Goal: Task Accomplishment & Management: Complete application form

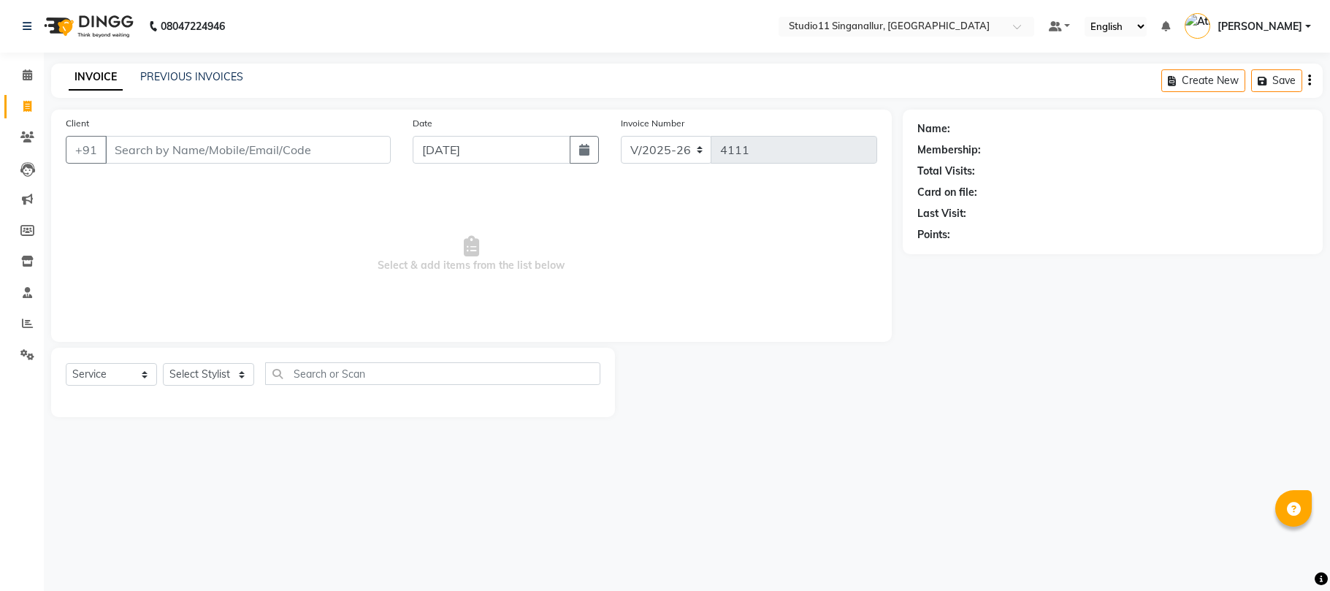
select select "6616"
select select "service"
click at [191, 374] on select "Select Stylist [PERSON_NAME] Divya [PERSON_NAME] [PERSON_NAME] [PERSON_NAME] [P…" at bounding box center [208, 374] width 91 height 23
select select "75527"
click at [163, 363] on select "Select Stylist [PERSON_NAME] Divya [PERSON_NAME] [PERSON_NAME] [PERSON_NAME] [P…" at bounding box center [208, 374] width 91 height 23
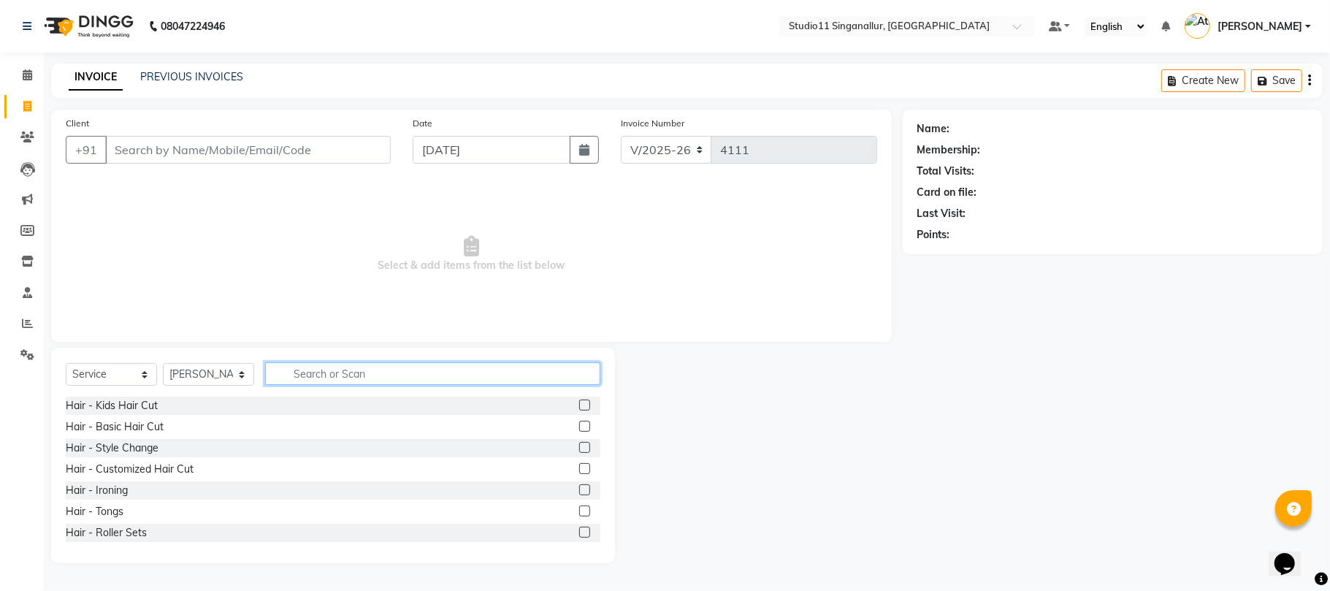
click at [322, 365] on input "text" at bounding box center [432, 373] width 335 height 23
click at [174, 146] on input "Client" at bounding box center [248, 150] width 286 height 28
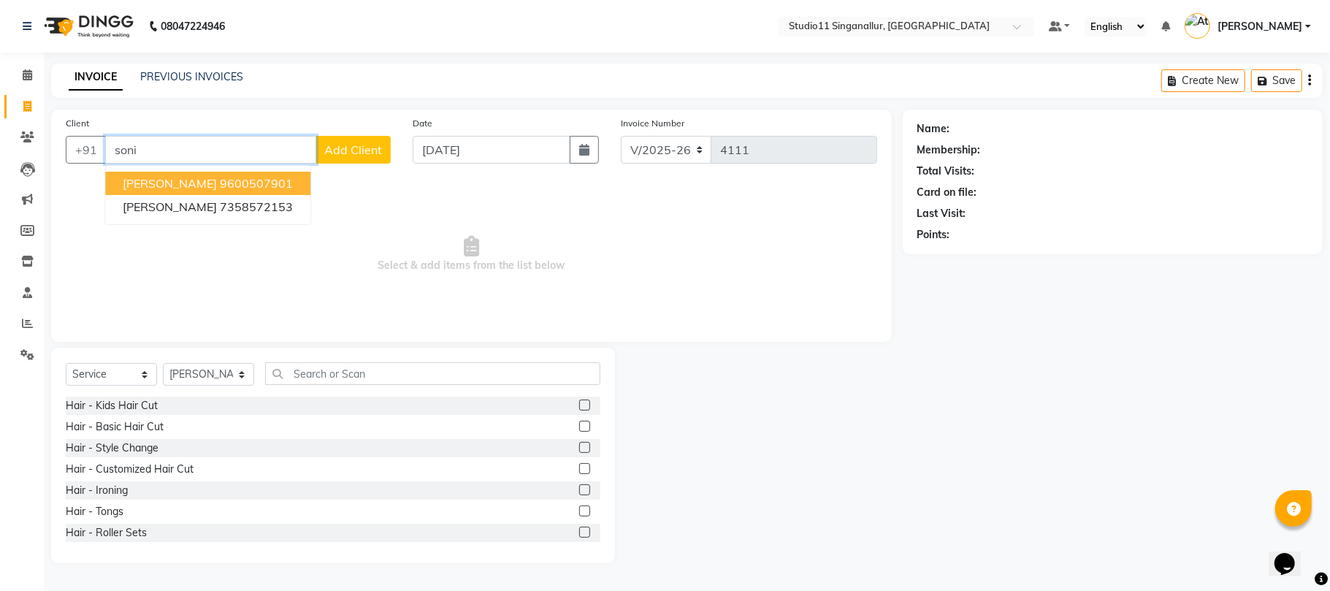
click at [220, 180] on ngb-highlight "9600507901" at bounding box center [256, 183] width 73 height 15
type input "9600507901"
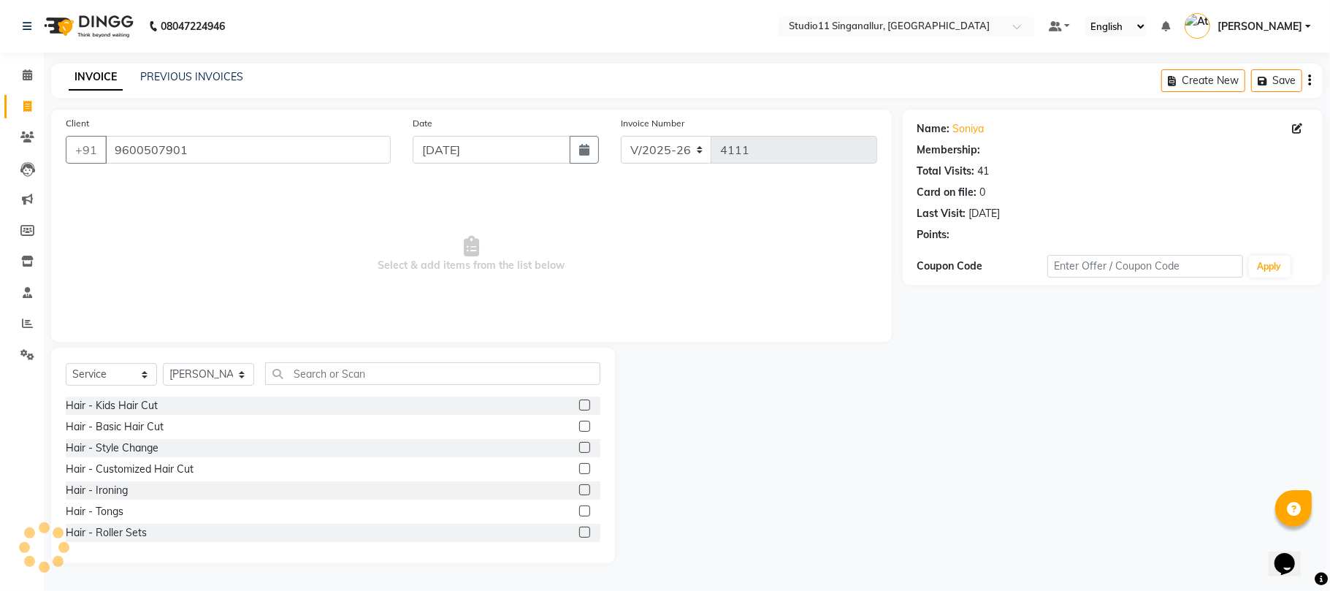
select select "1: Object"
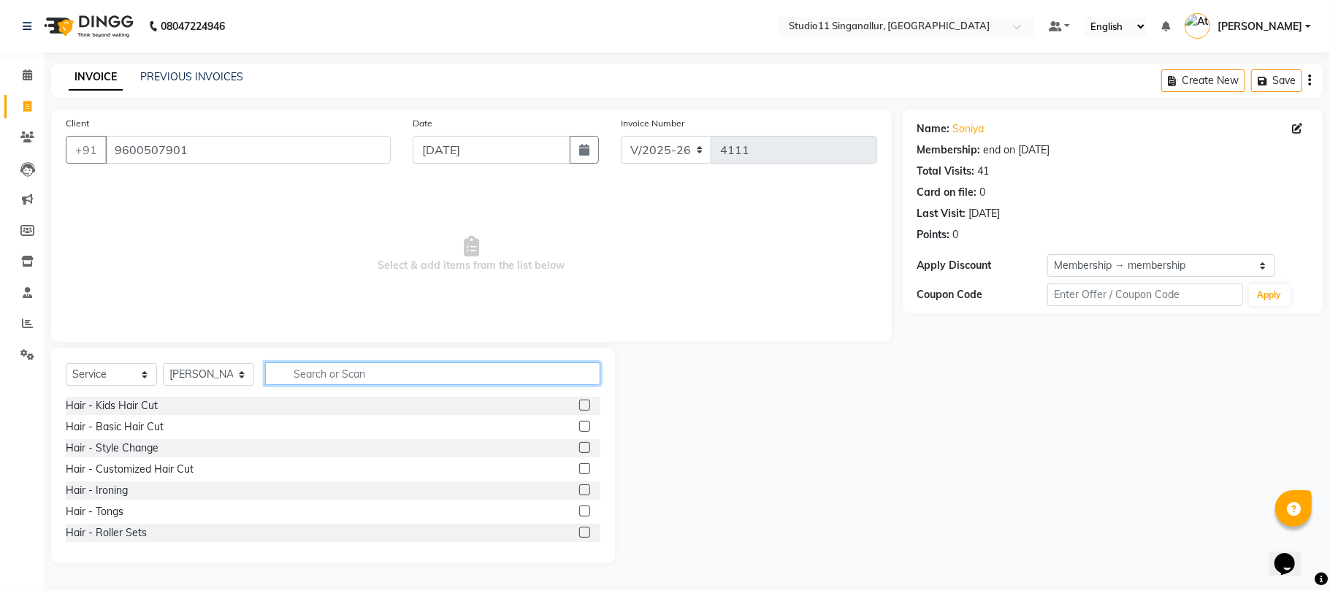
click at [336, 368] on input "text" at bounding box center [432, 373] width 335 height 23
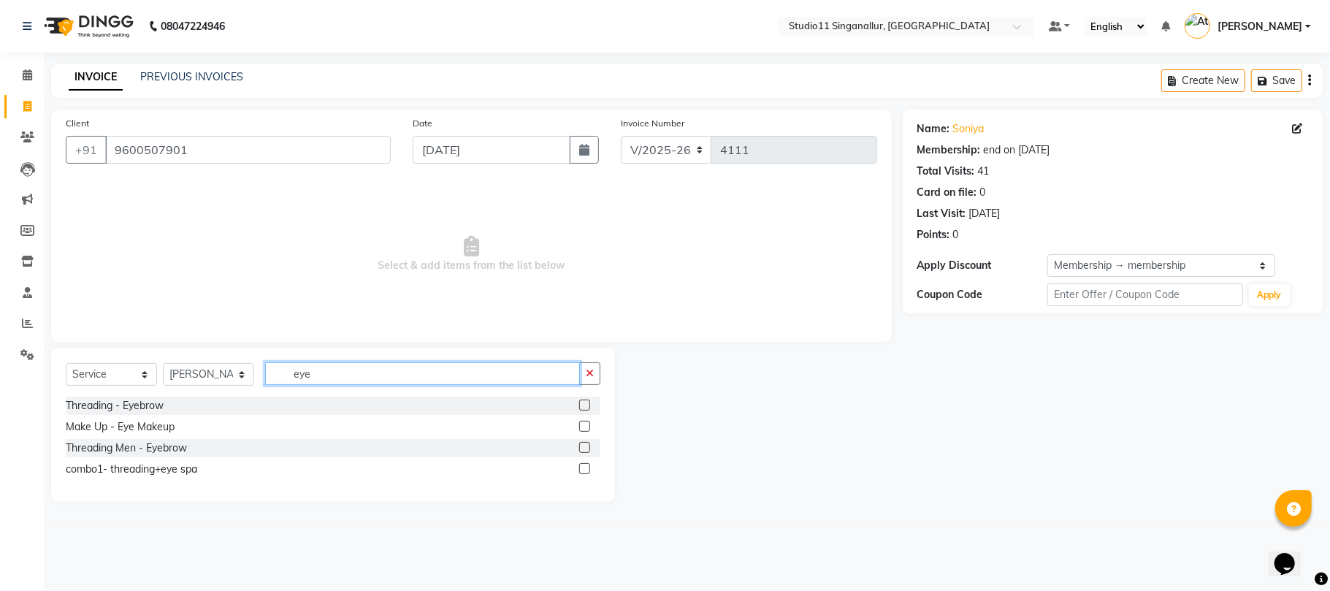
type input "eye"
click at [583, 404] on label at bounding box center [584, 405] width 11 height 11
click at [583, 404] on input "checkbox" at bounding box center [583, 405] width 9 height 9
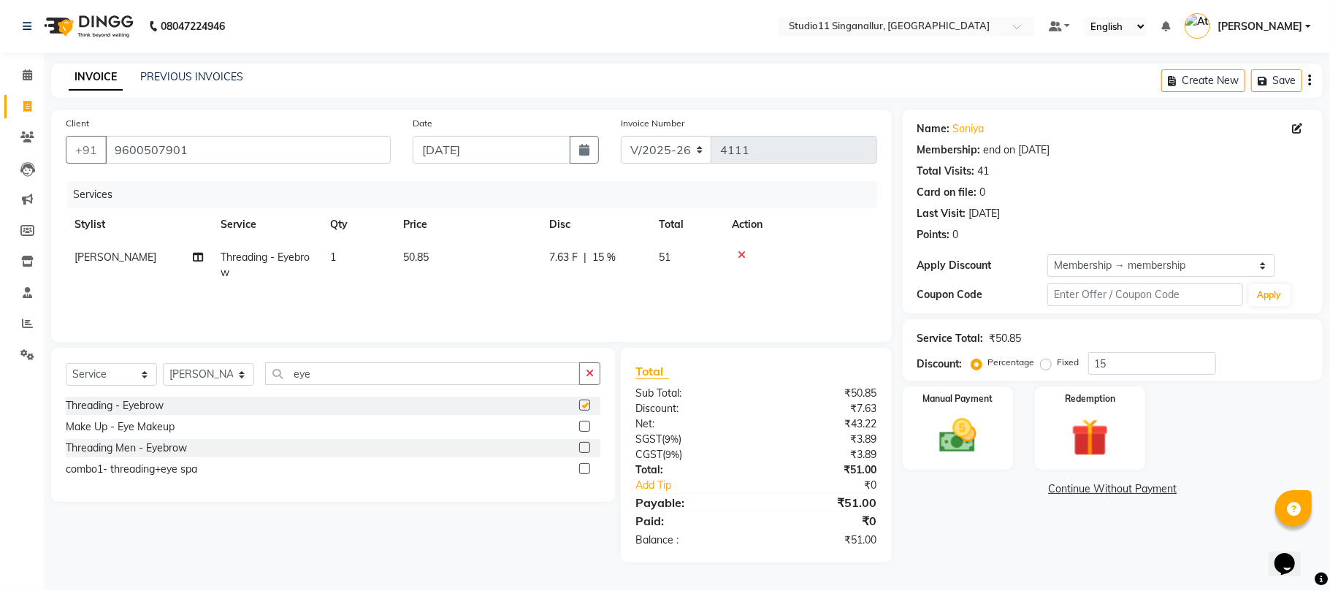
checkbox input "false"
click at [355, 254] on td "1" at bounding box center [357, 265] width 73 height 48
select select "75527"
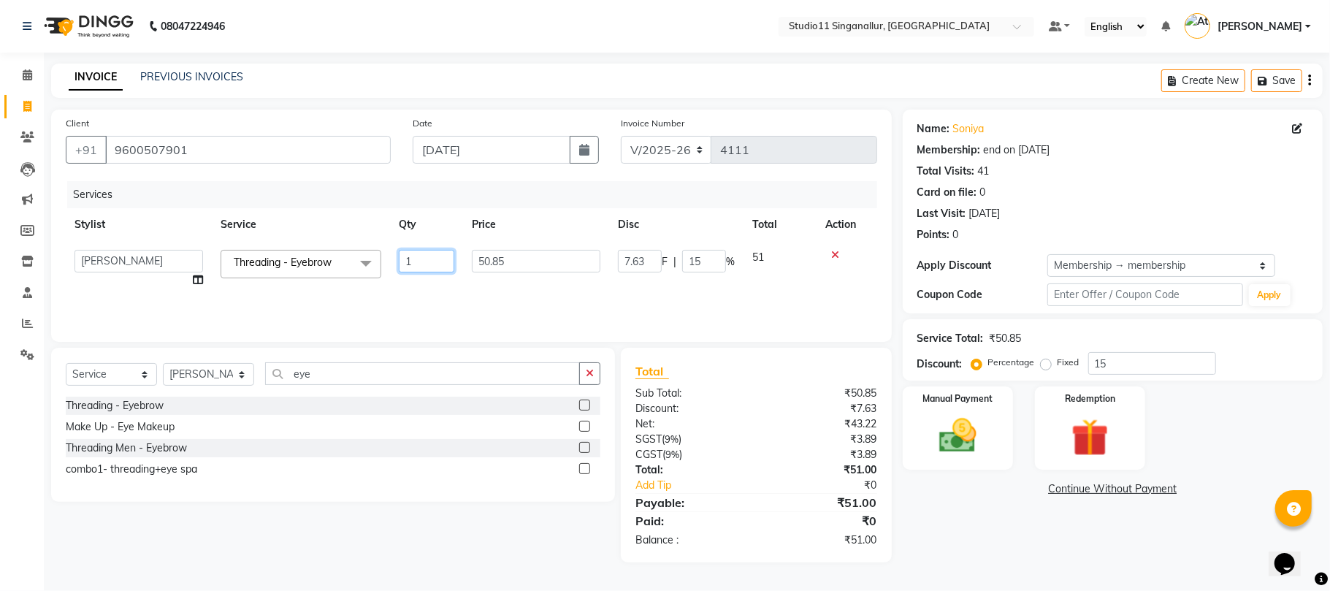
click at [434, 257] on input "1" at bounding box center [427, 261] width 56 height 23
type input "2"
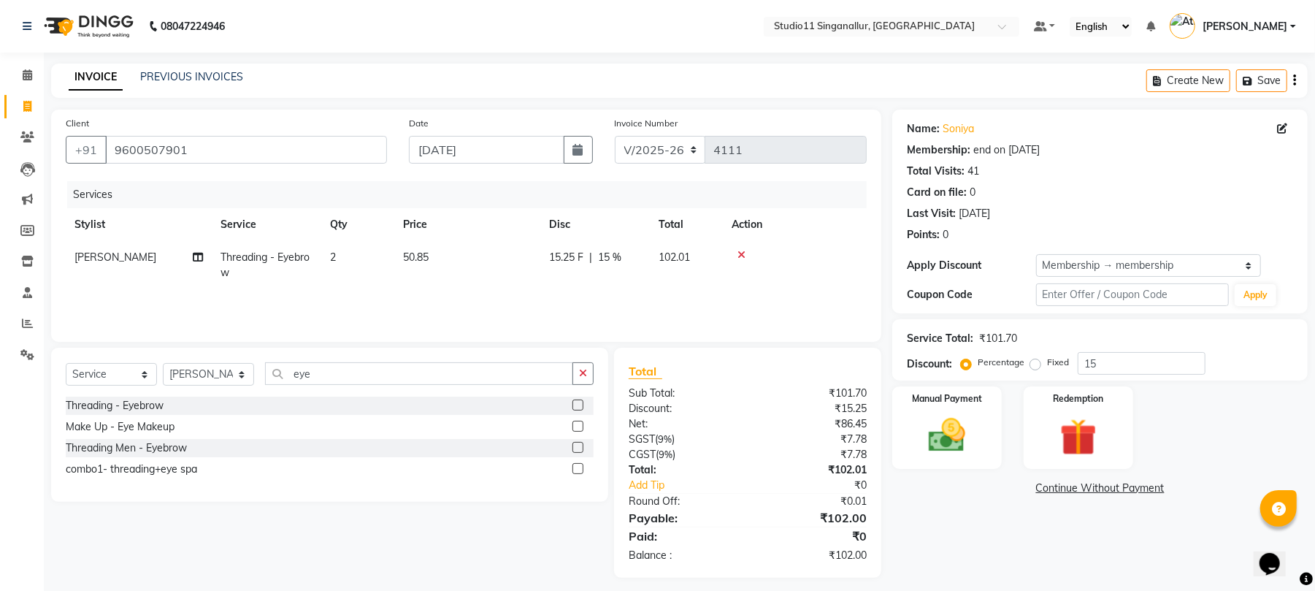
click at [616, 253] on span "15 %" at bounding box center [609, 257] width 23 height 15
select select "75527"
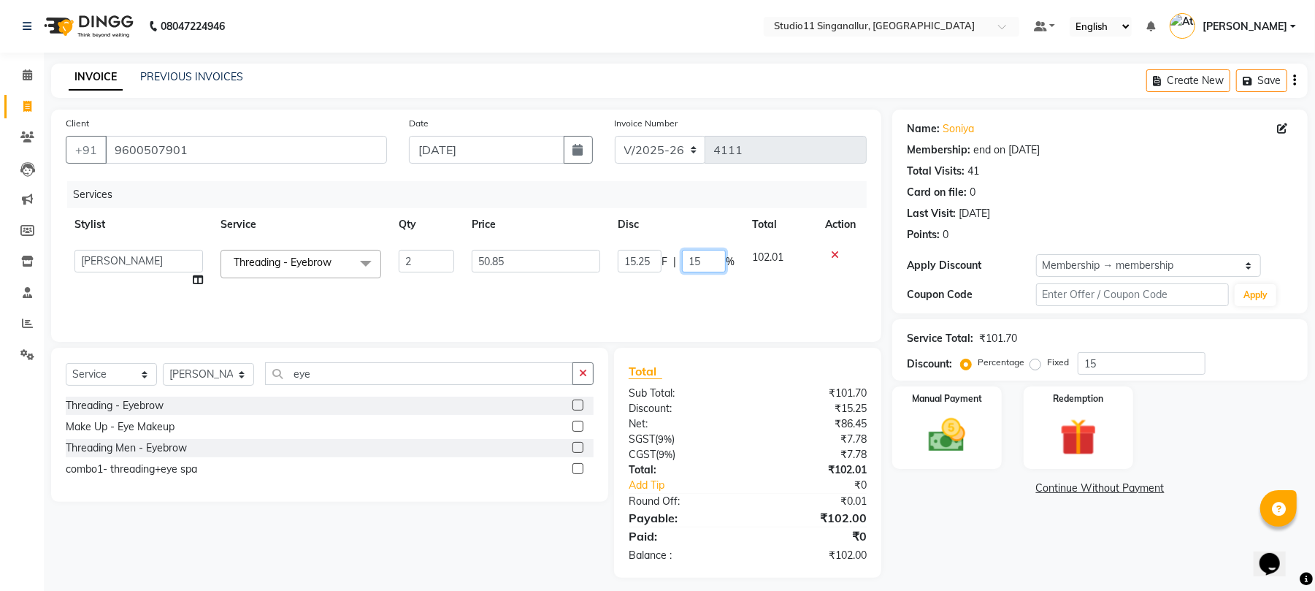
click at [713, 259] on input "15" at bounding box center [704, 261] width 44 height 23
type input "1"
type input "0"
click at [626, 286] on td "15.25 F | 0 %" at bounding box center [676, 269] width 134 height 56
select select "75527"
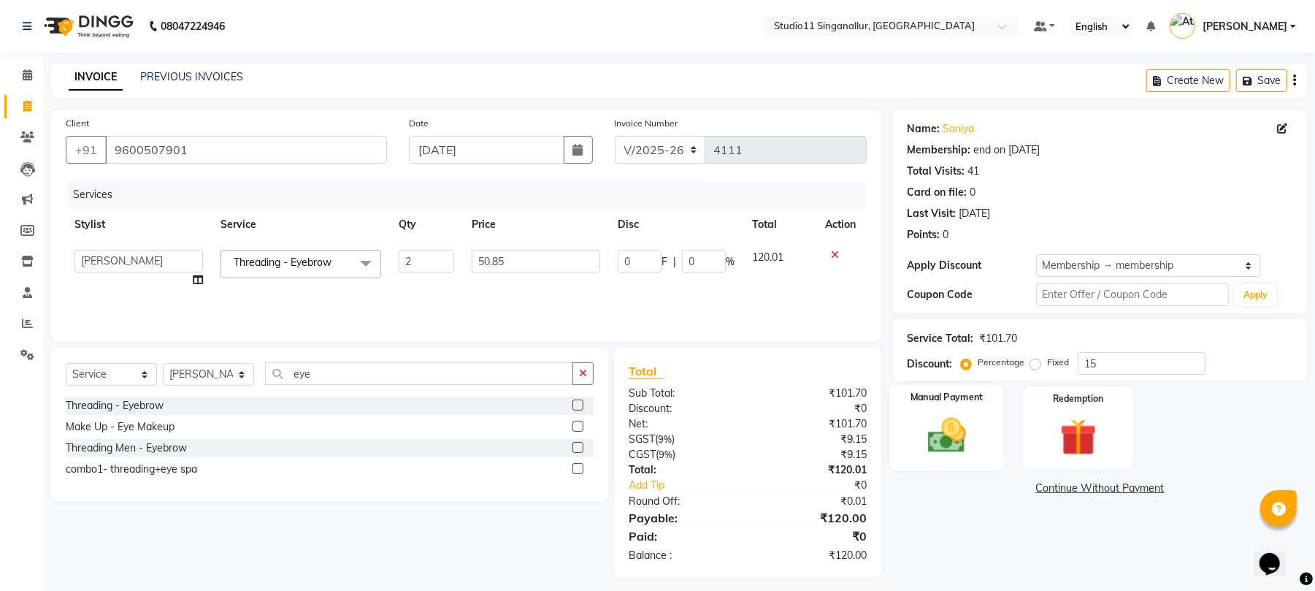
click at [944, 451] on img at bounding box center [947, 435] width 63 height 45
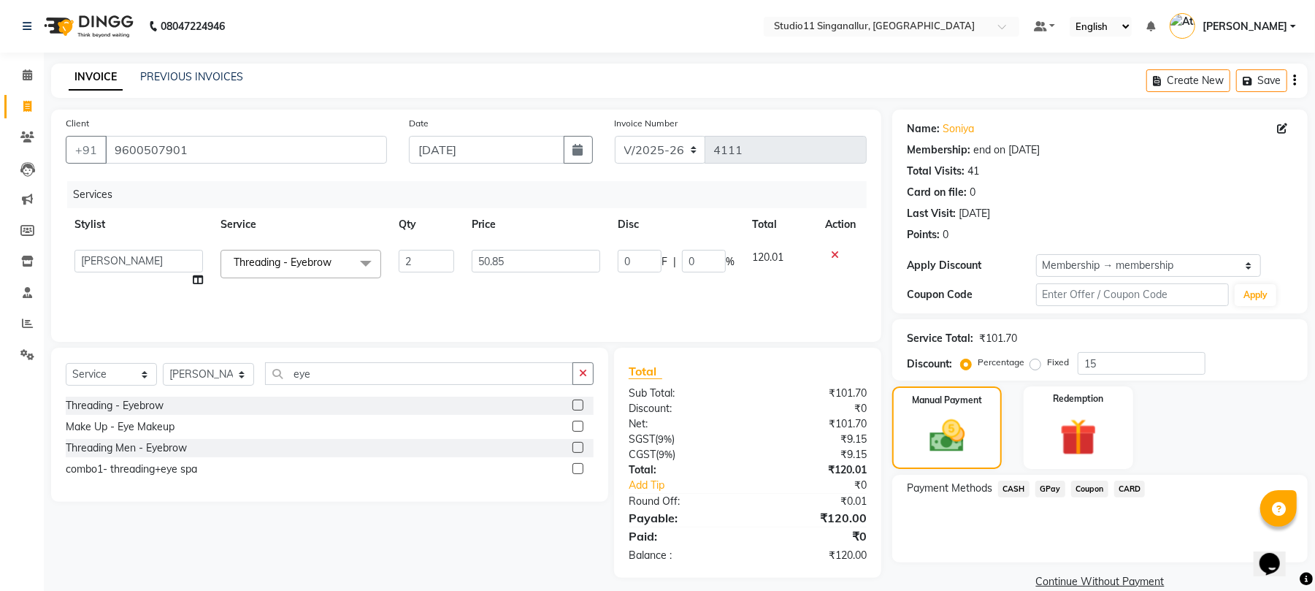
click at [1014, 489] on span "CASH" at bounding box center [1013, 489] width 31 height 17
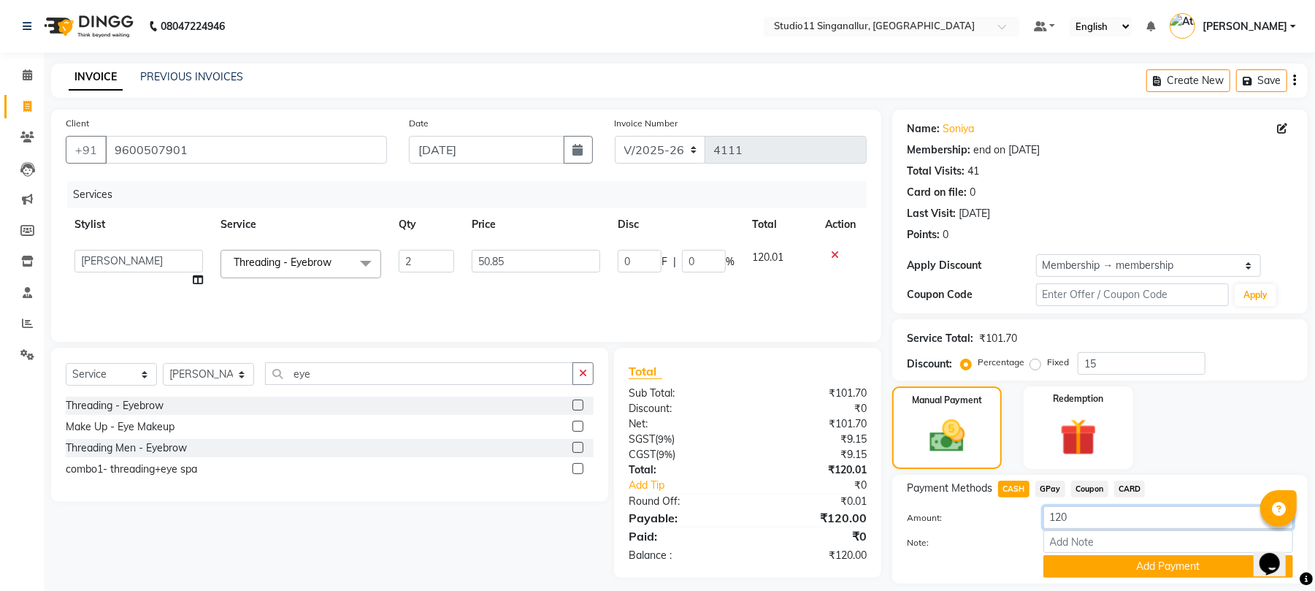
click at [1093, 514] on input "120" at bounding box center [1169, 517] width 250 height 23
type input "100"
click at [1088, 564] on button "Add Payment" at bounding box center [1169, 566] width 250 height 23
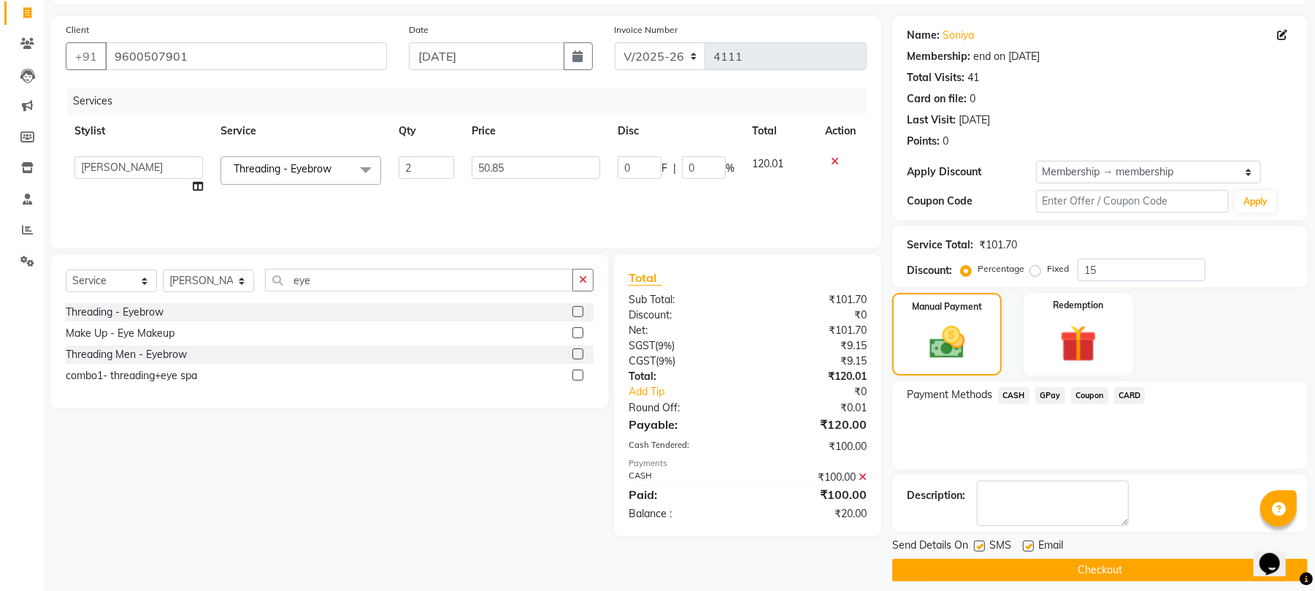
scroll to position [97, 0]
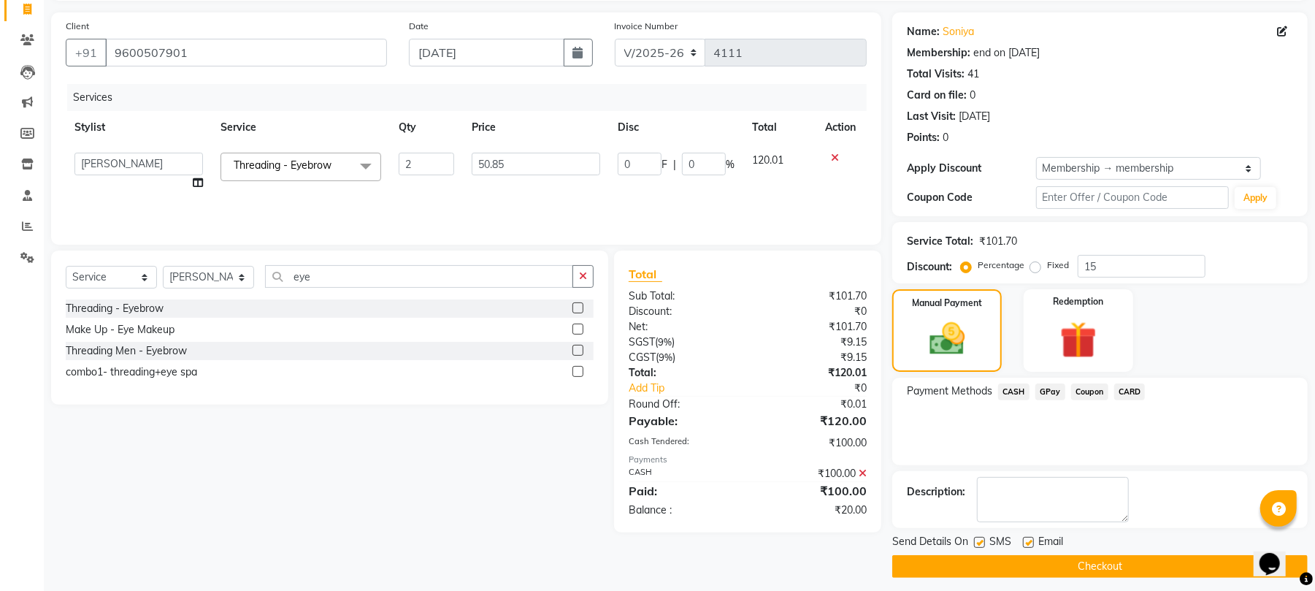
click at [1056, 390] on span "GPay" at bounding box center [1051, 391] width 30 height 17
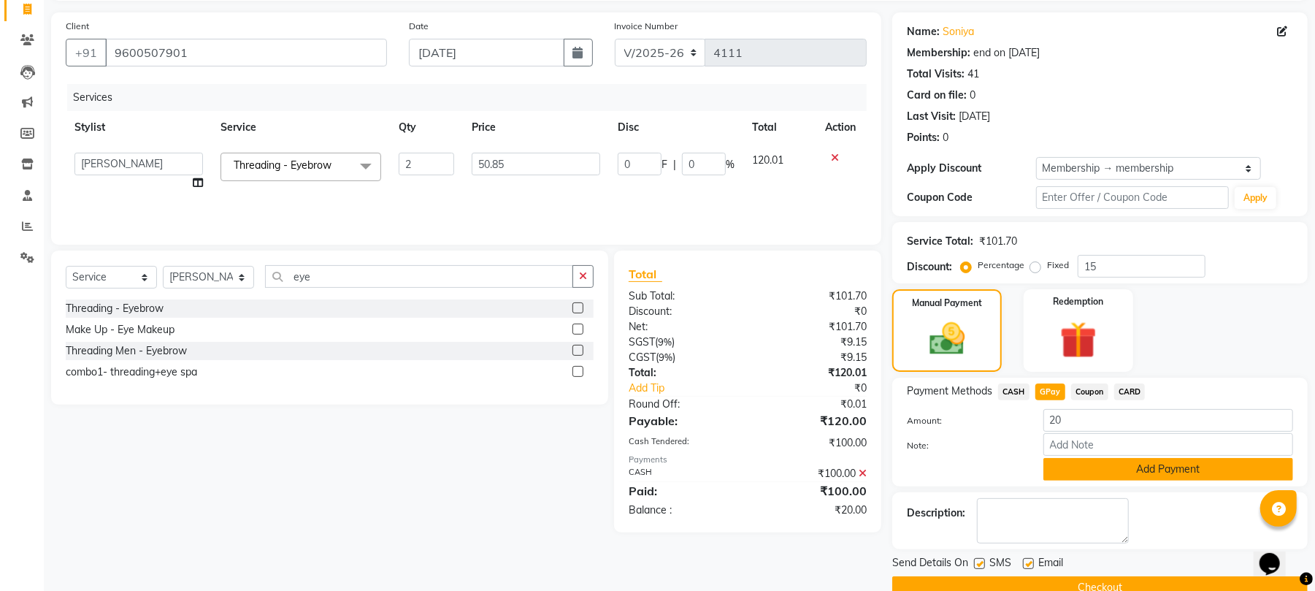
click at [1066, 462] on button "Add Payment" at bounding box center [1169, 469] width 250 height 23
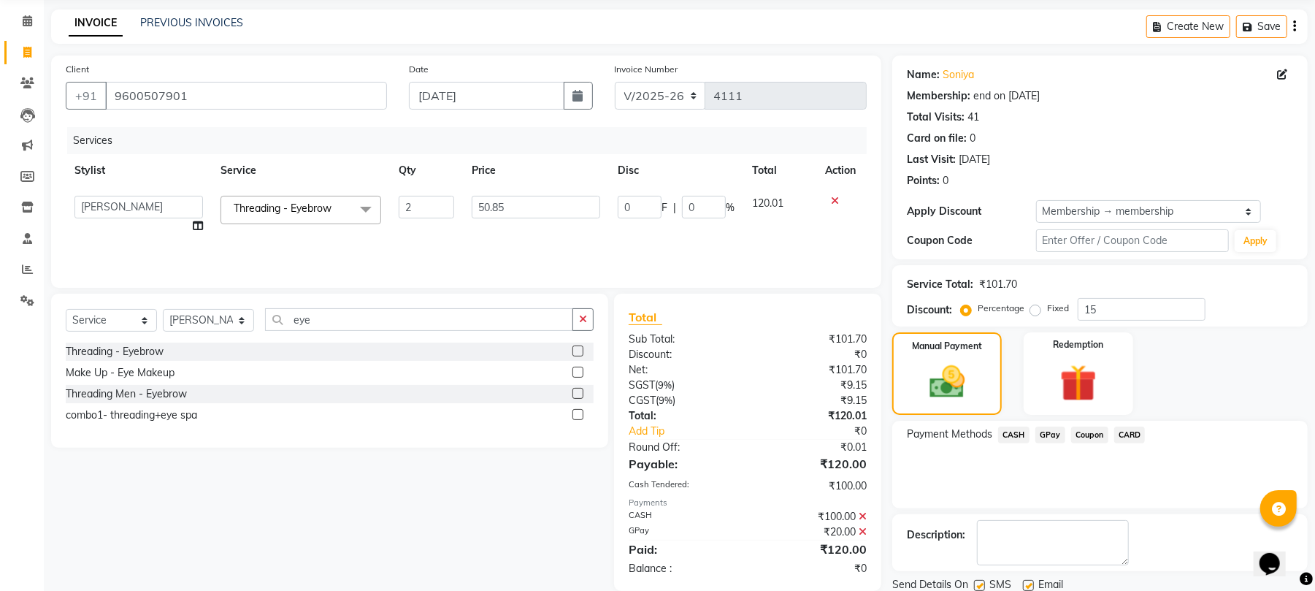
scroll to position [107, 0]
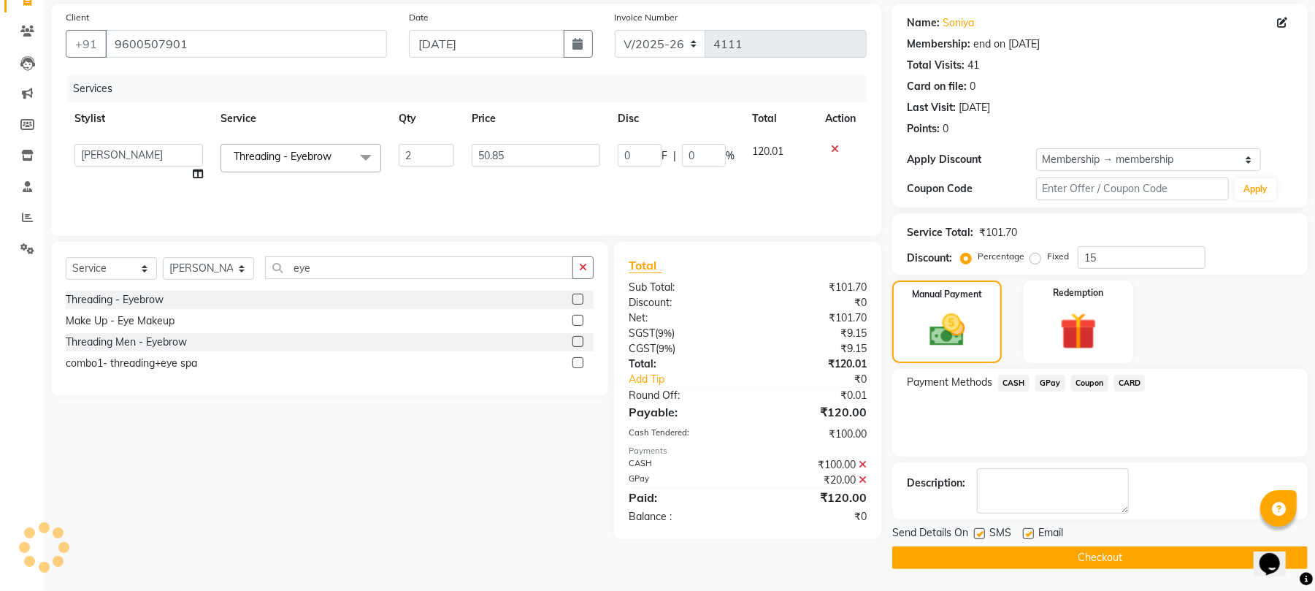
click at [979, 536] on label at bounding box center [979, 533] width 11 height 11
click at [979, 536] on input "checkbox" at bounding box center [978, 534] width 9 height 9
checkbox input "false"
click at [1030, 529] on label at bounding box center [1028, 533] width 11 height 11
click at [1030, 530] on input "checkbox" at bounding box center [1027, 534] width 9 height 9
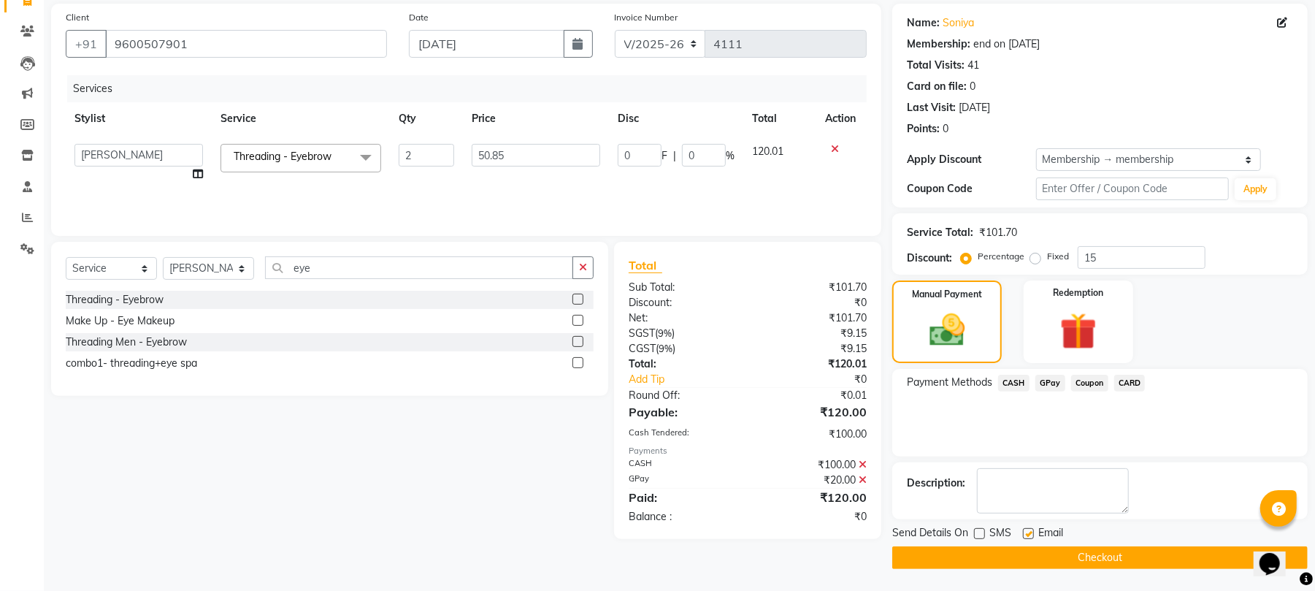
checkbox input "false"
click at [1011, 561] on button "Checkout" at bounding box center [1100, 557] width 416 height 23
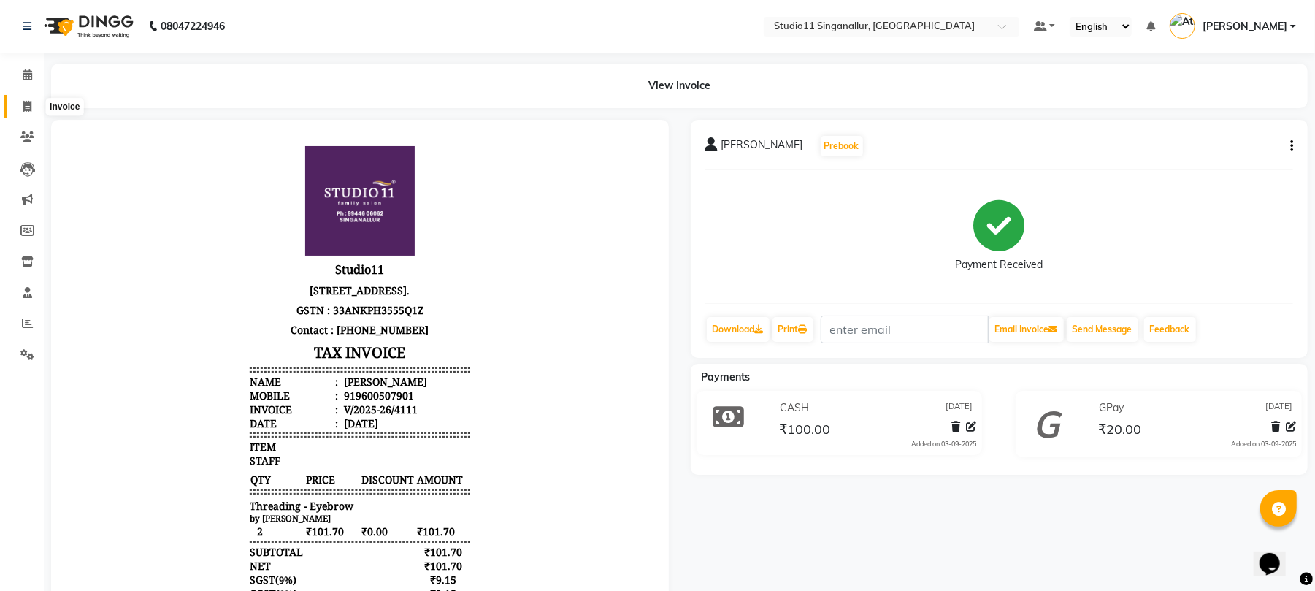
click at [25, 105] on icon at bounding box center [27, 106] width 8 height 11
select select "service"
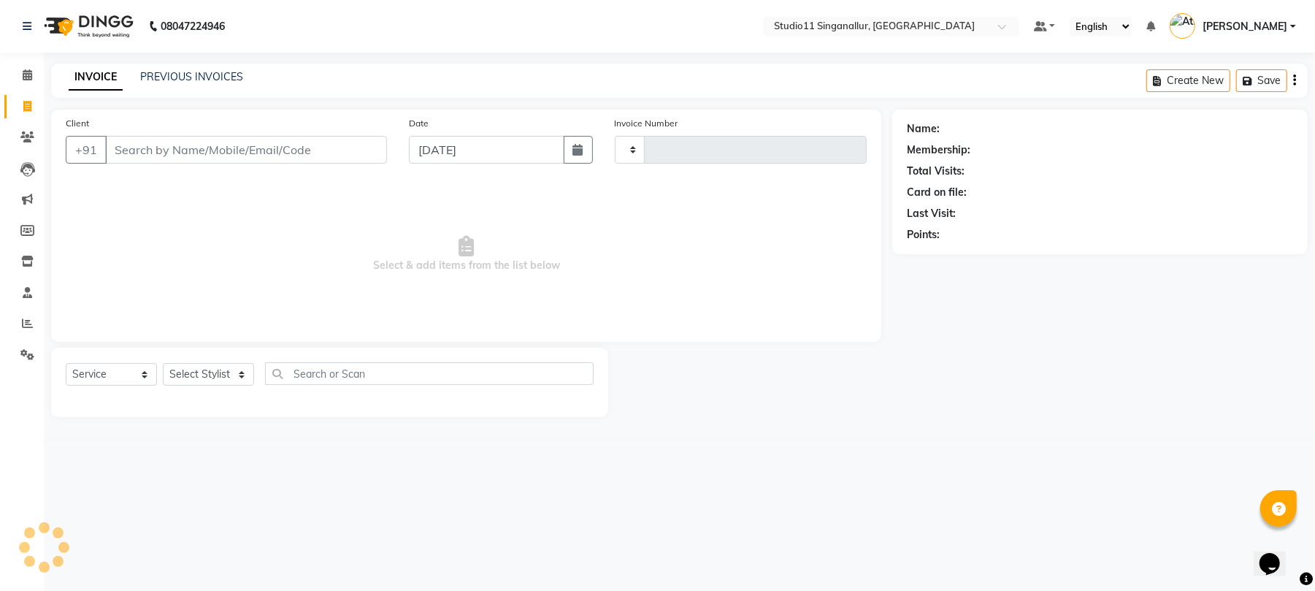
type input "4112"
select select "6616"
click at [161, 79] on link "PREVIOUS INVOICES" at bounding box center [191, 76] width 103 height 13
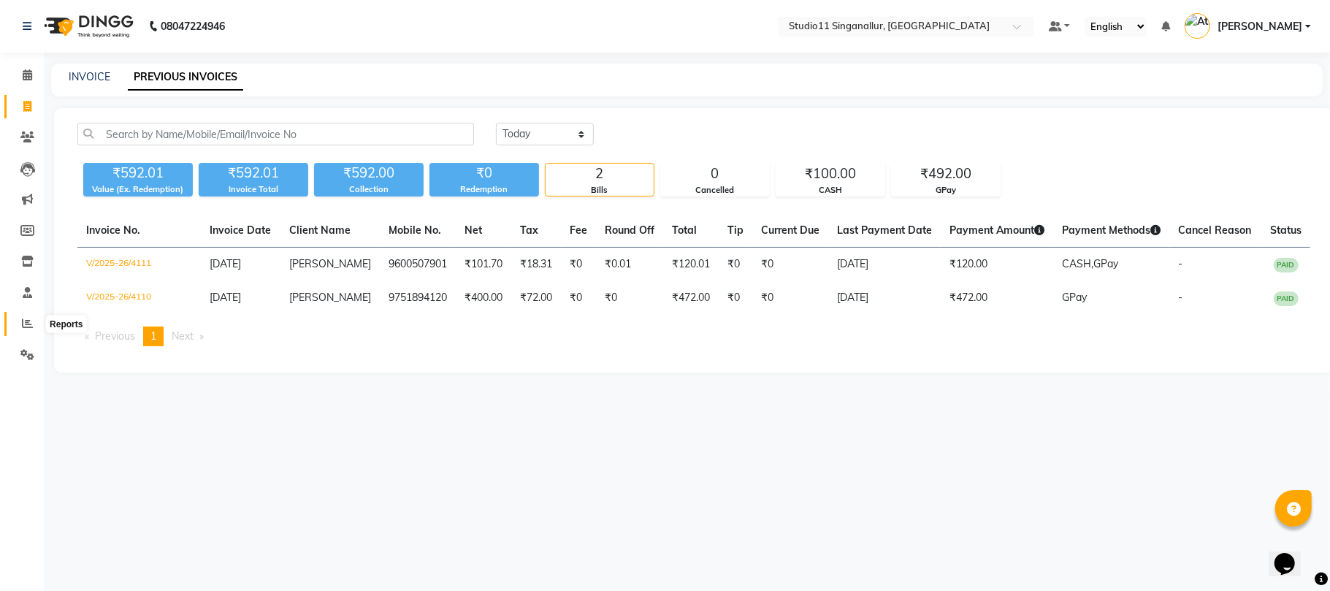
drag, startPoint x: 19, startPoint y: 319, endPoint x: 39, endPoint y: 299, distance: 28.4
click at [18, 318] on span at bounding box center [28, 324] width 26 height 17
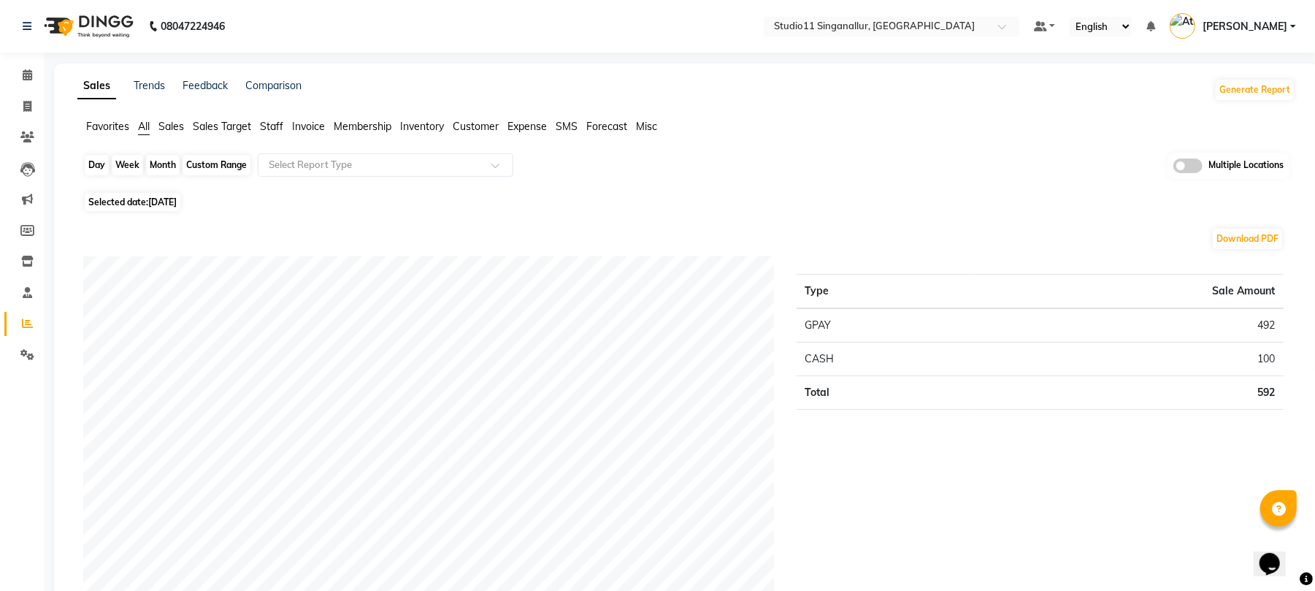
click at [105, 164] on div "Day" at bounding box center [97, 165] width 24 height 20
select select "9"
select select "2025"
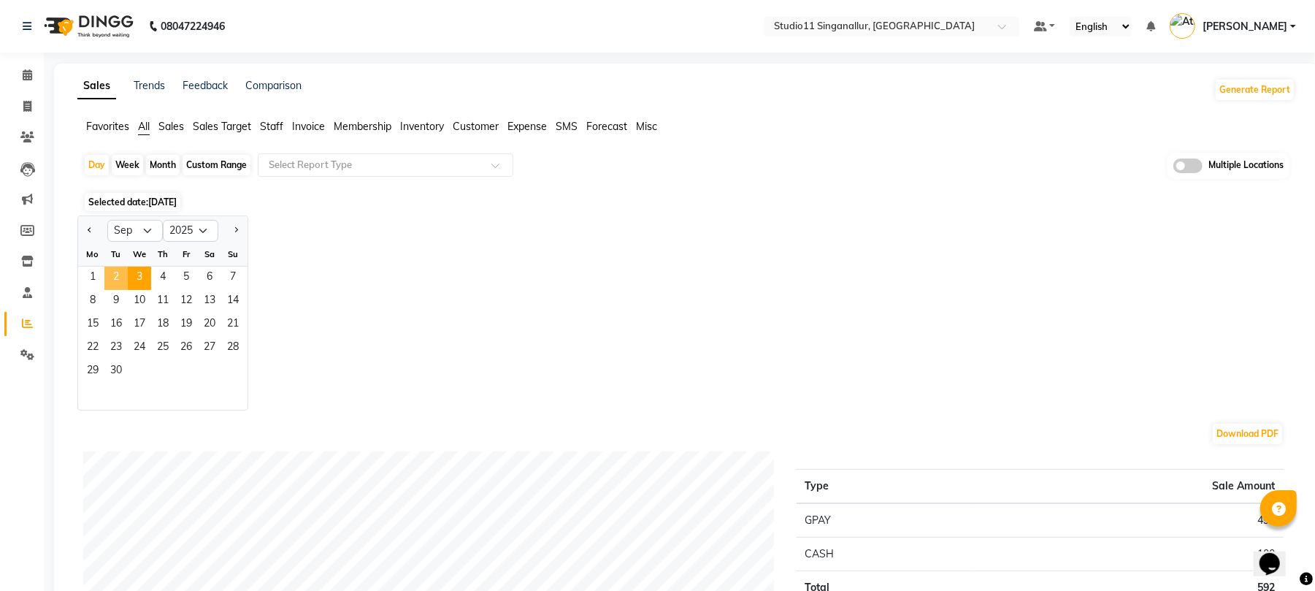
click at [117, 275] on span "2" at bounding box center [115, 278] width 23 height 23
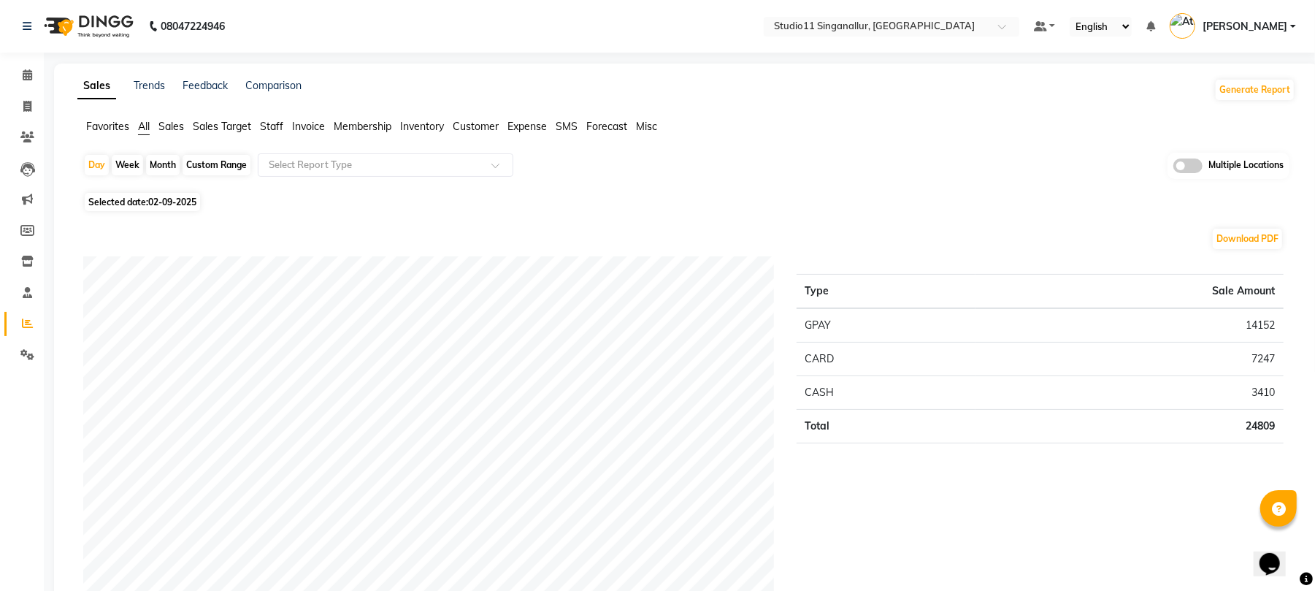
click at [269, 123] on span "Staff" at bounding box center [271, 126] width 23 height 13
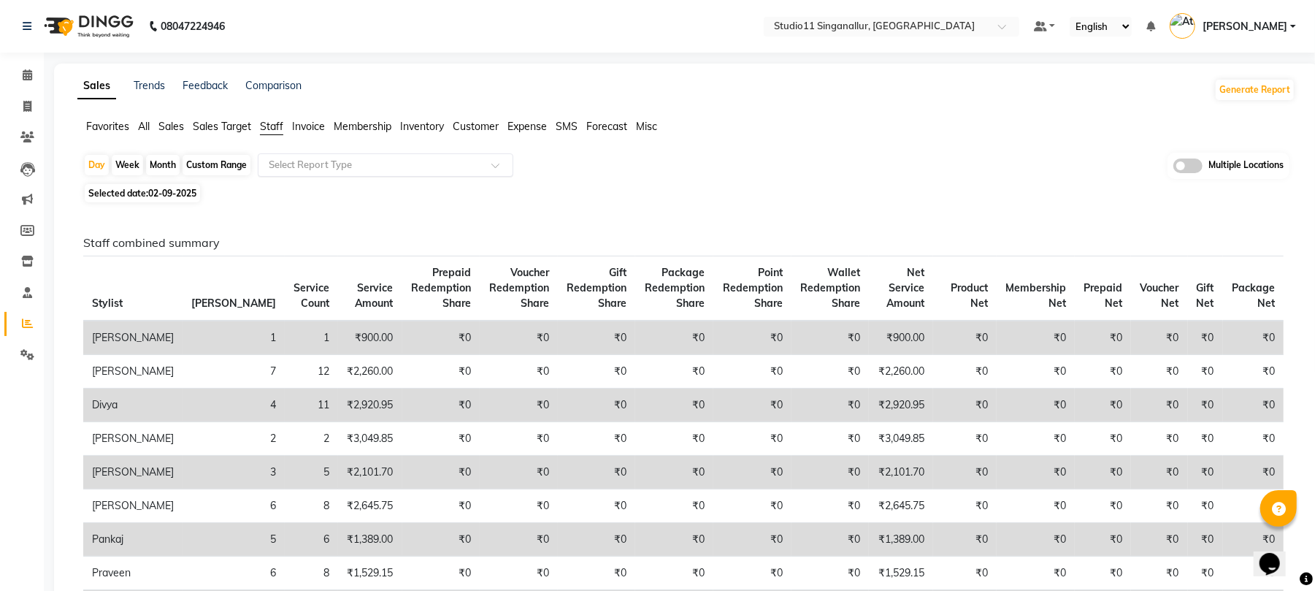
click at [313, 164] on input "text" at bounding box center [371, 165] width 210 height 15
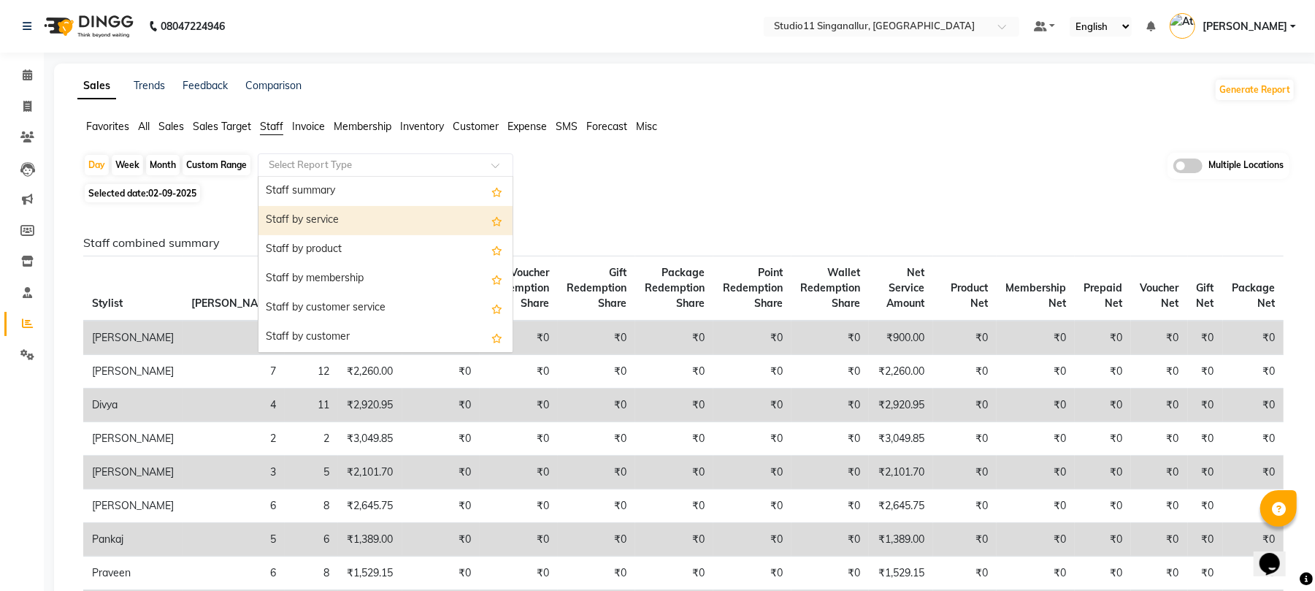
click at [318, 217] on div "Staff by service" at bounding box center [386, 220] width 254 height 29
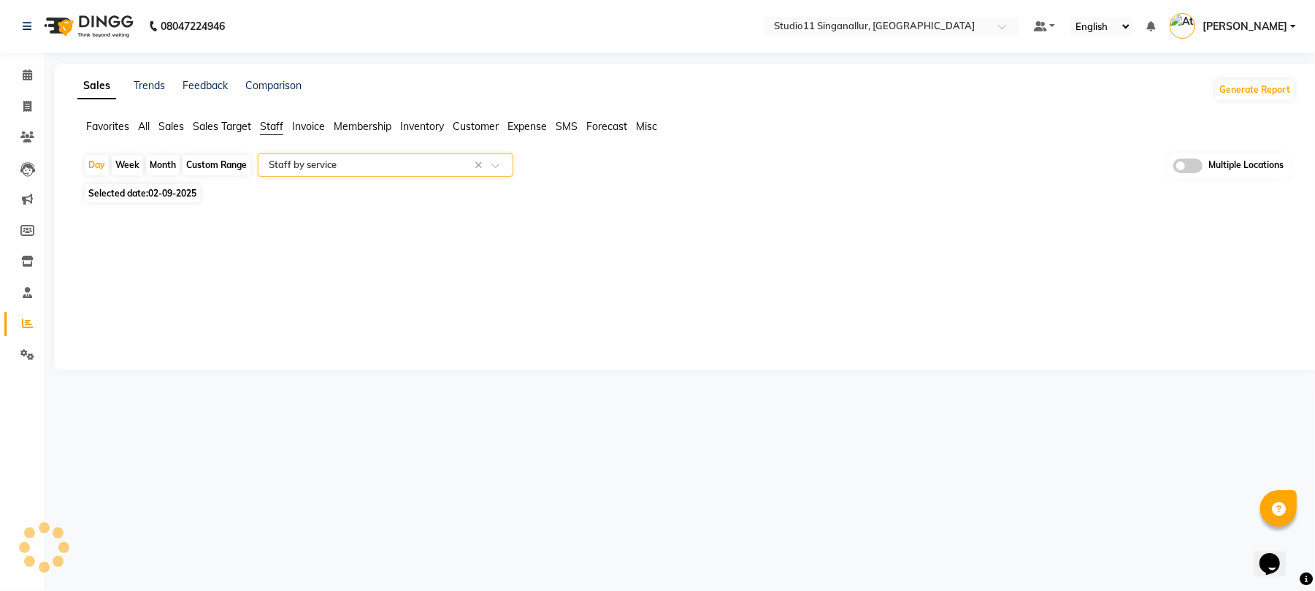
select select "full_report"
select select "pdf"
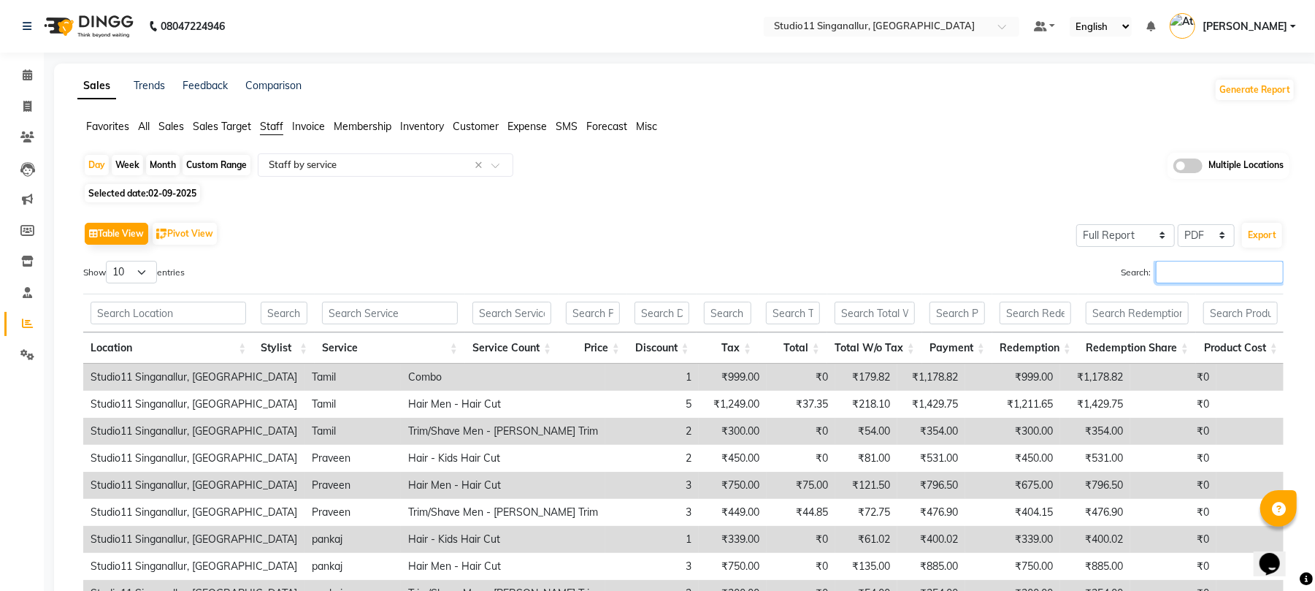
click at [1169, 275] on input "Search:" at bounding box center [1220, 272] width 128 height 23
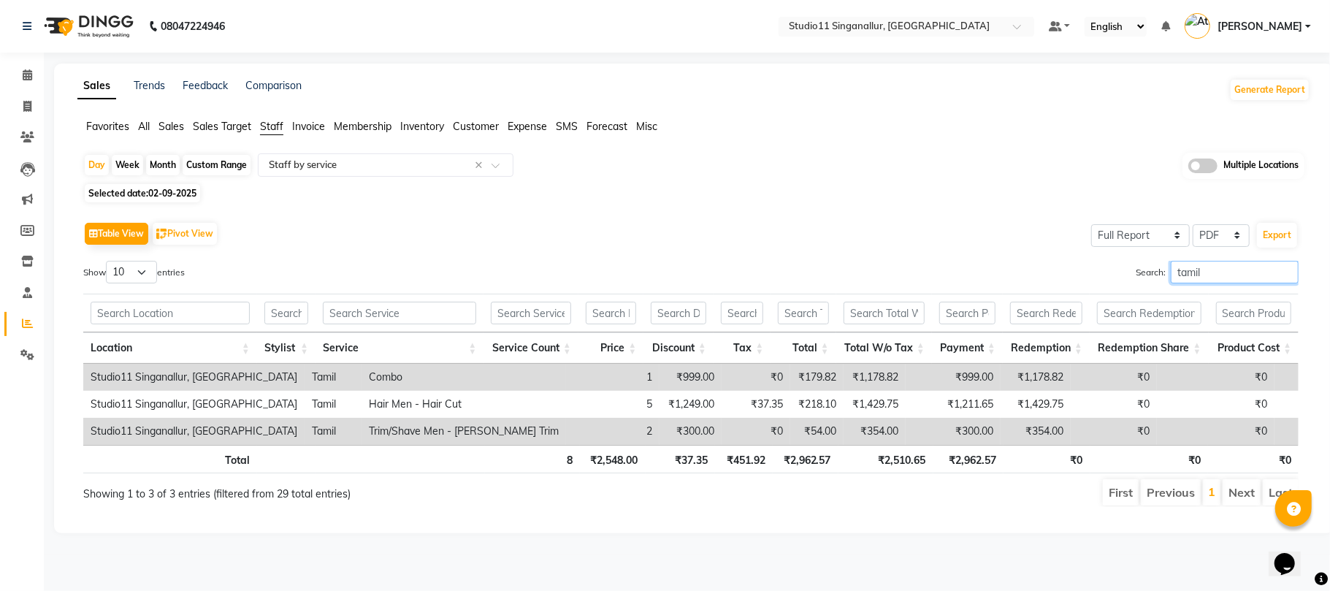
type input "tamil"
click at [613, 216] on div "Table View Pivot View Select Full Report Filtered Report Select CSV PDF Export …" at bounding box center [691, 363] width 1239 height 312
click at [31, 105] on icon at bounding box center [27, 106] width 8 height 11
select select "6616"
select select "service"
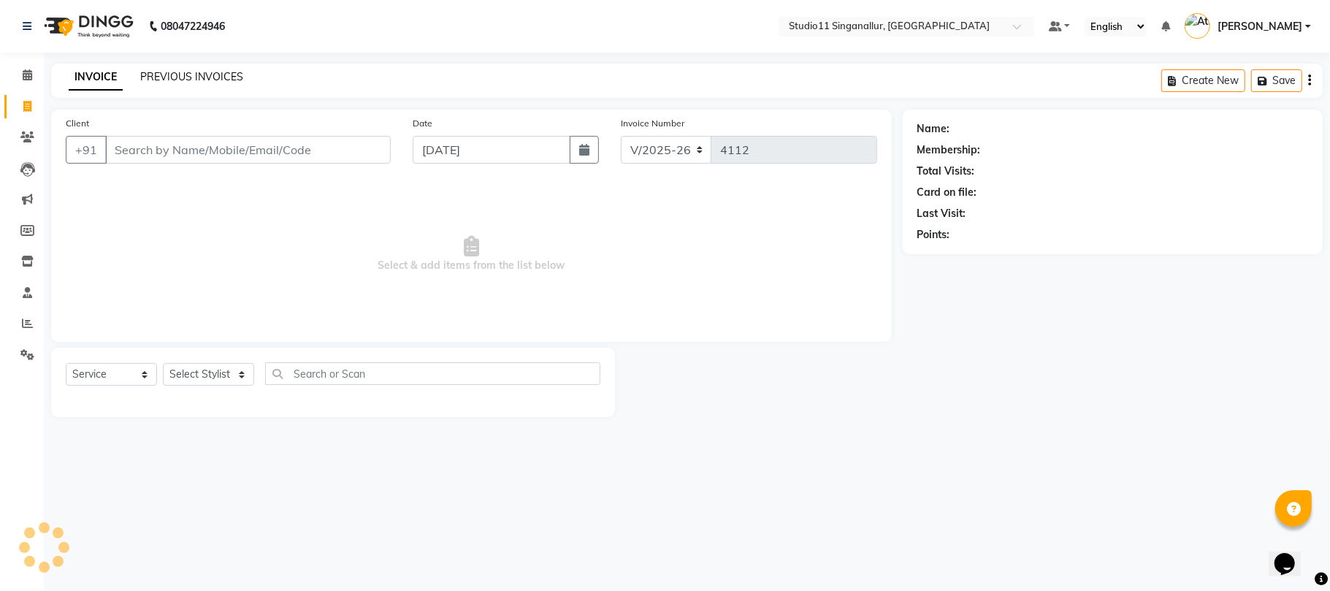
click at [170, 74] on link "PREVIOUS INVOICES" at bounding box center [191, 76] width 103 height 13
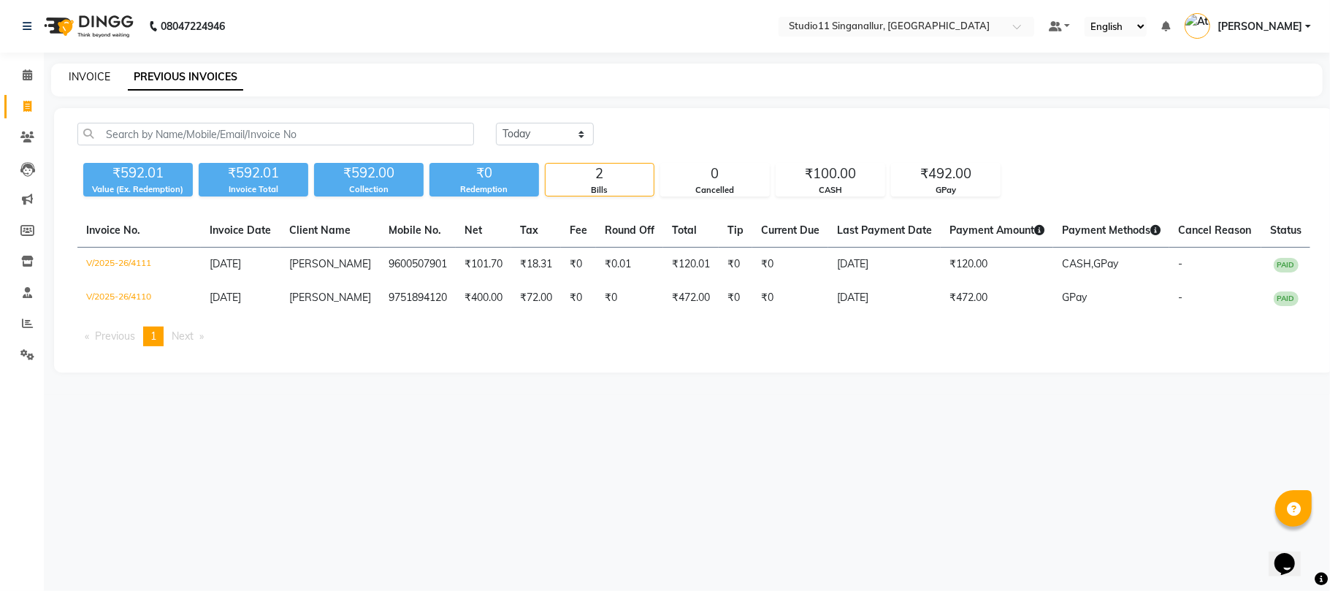
click at [77, 76] on link "INVOICE" at bounding box center [90, 76] width 42 height 13
select select "6616"
select select "service"
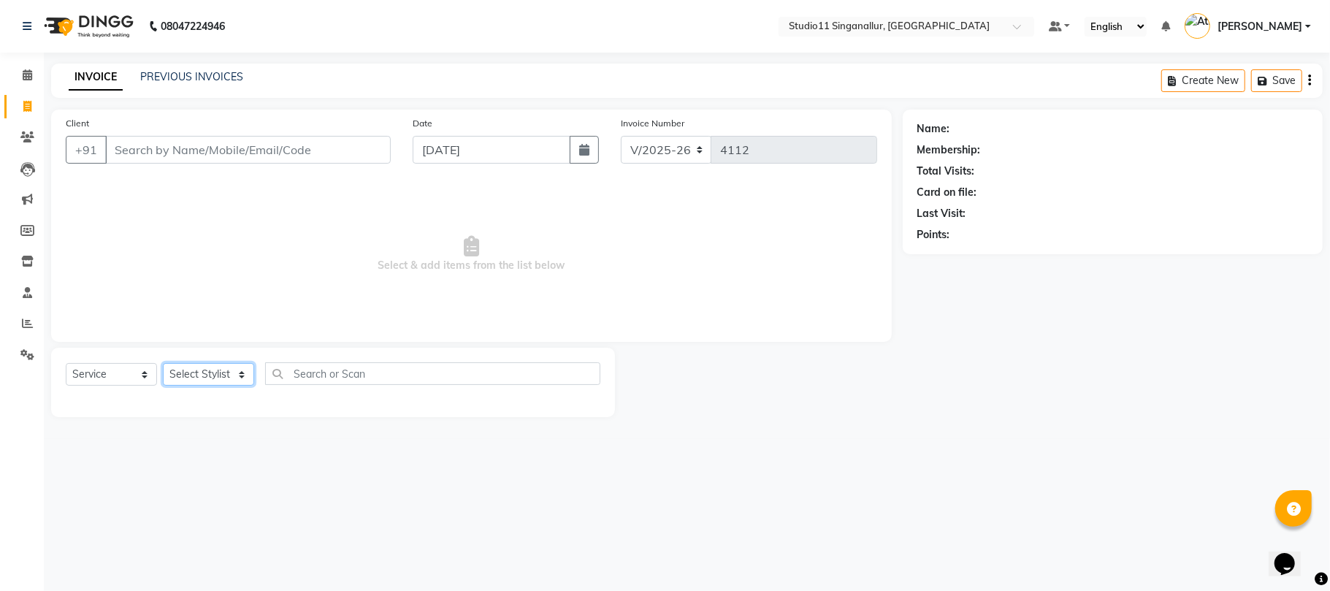
click at [217, 372] on select "Select Stylist [PERSON_NAME] Divya [PERSON_NAME] [PERSON_NAME] [PERSON_NAME] [P…" at bounding box center [208, 374] width 91 height 23
select select "51156"
click at [163, 363] on select "Select Stylist [PERSON_NAME] Divya [PERSON_NAME] [PERSON_NAME] [PERSON_NAME] [P…" at bounding box center [208, 374] width 91 height 23
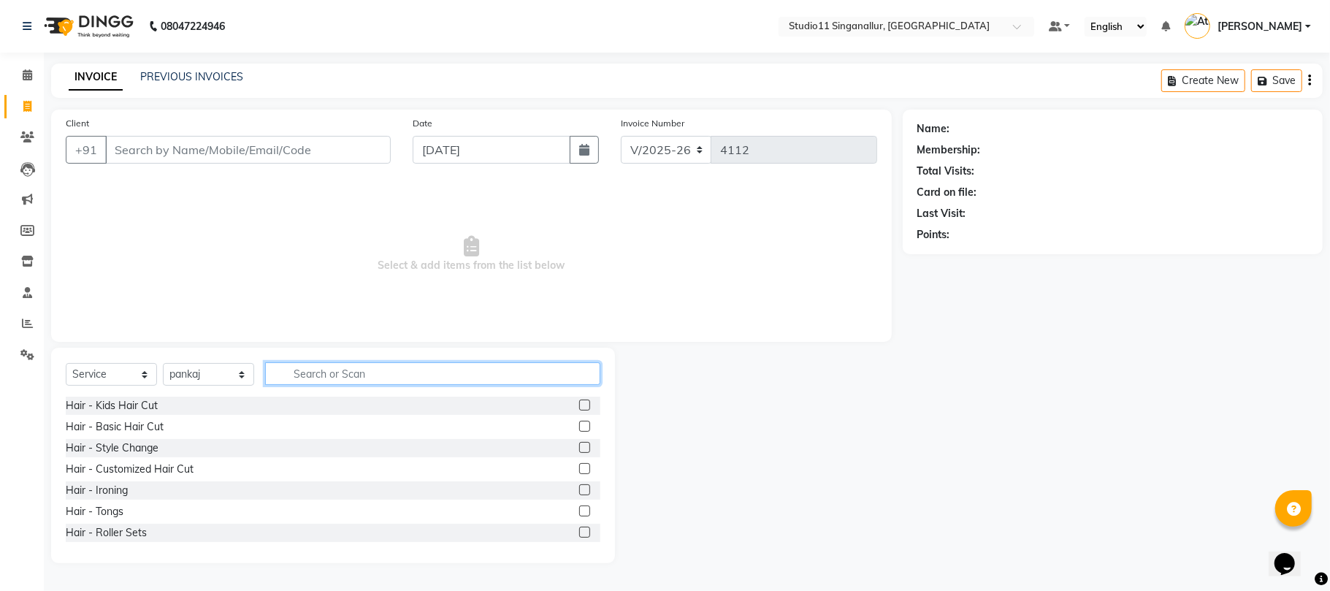
click at [322, 372] on input "text" at bounding box center [432, 373] width 335 height 23
type input "hair cut"
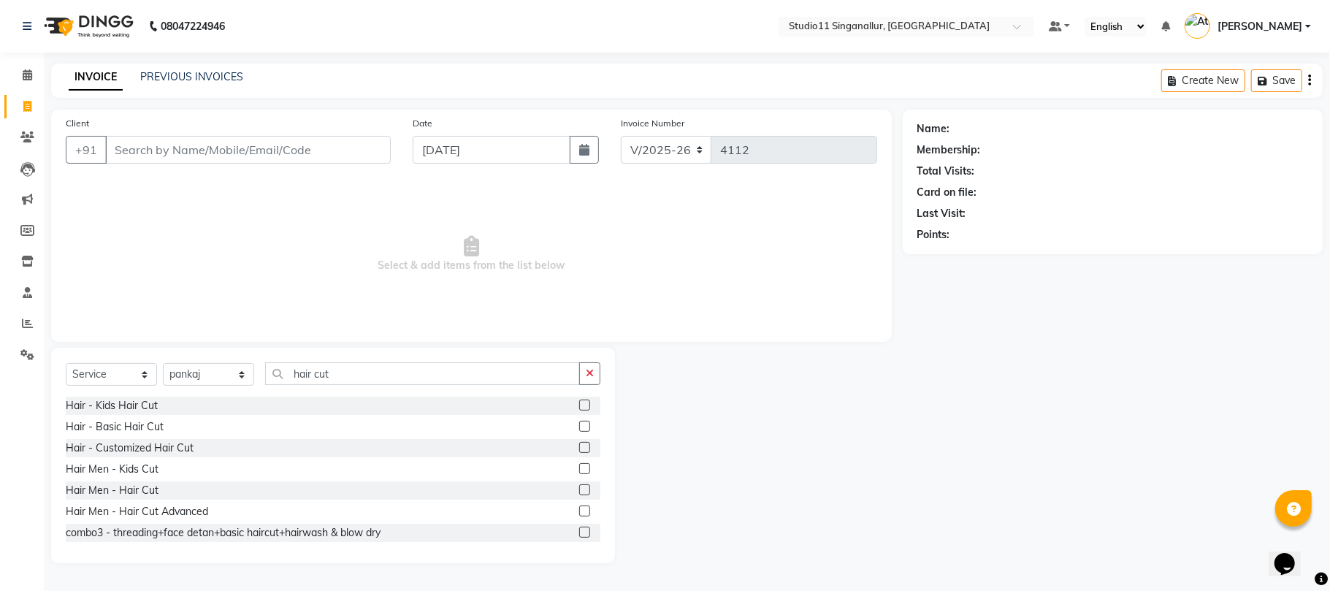
click at [579, 492] on label at bounding box center [584, 489] width 11 height 11
click at [579, 492] on input "checkbox" at bounding box center [583, 490] width 9 height 9
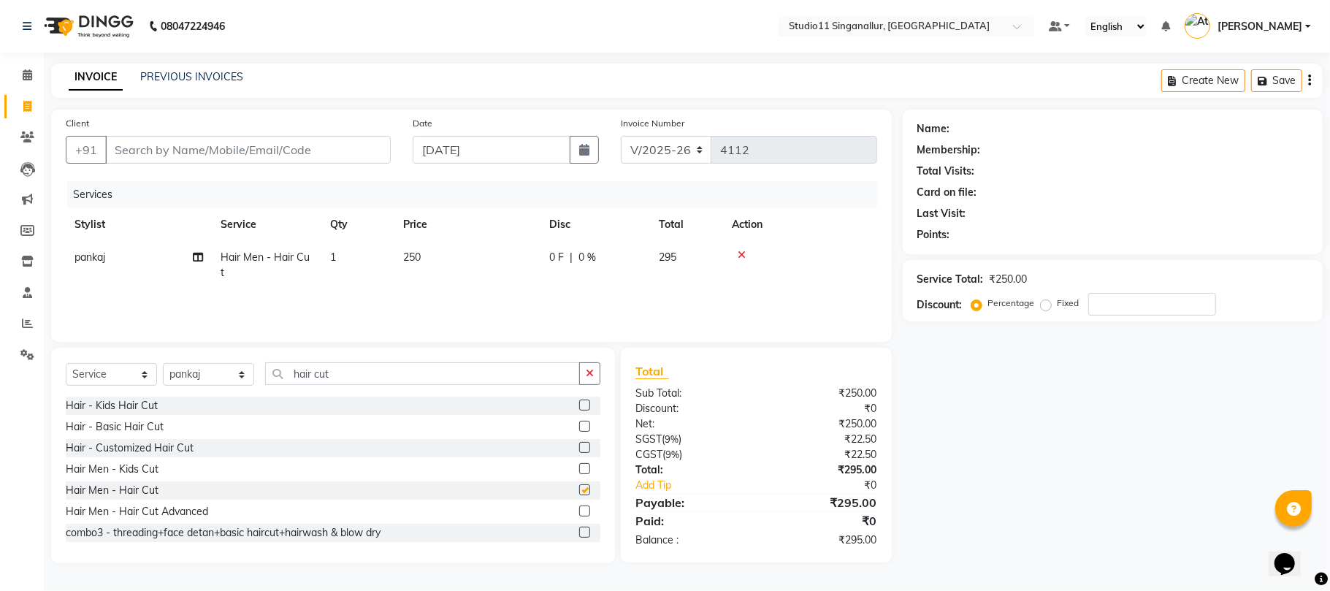
checkbox input "false"
click at [361, 372] on input "hair cut" at bounding box center [422, 373] width 315 height 23
type input "h"
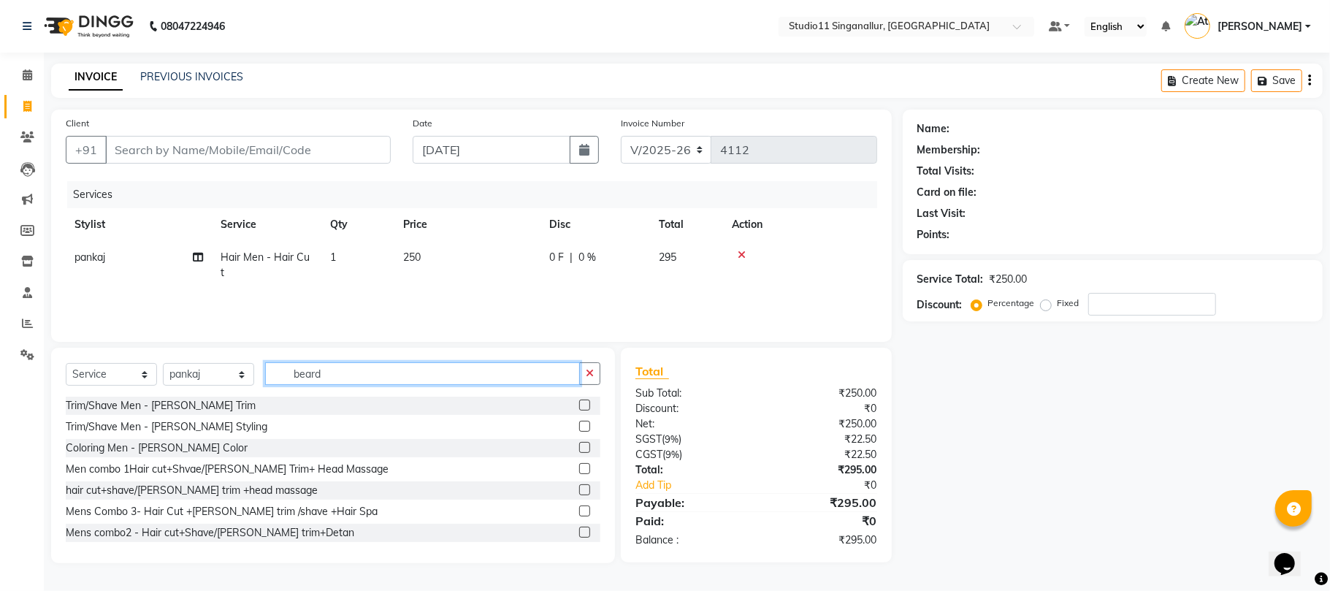
type input "beard"
click at [579, 404] on label at bounding box center [584, 405] width 11 height 11
click at [579, 404] on input "checkbox" at bounding box center [583, 405] width 9 height 9
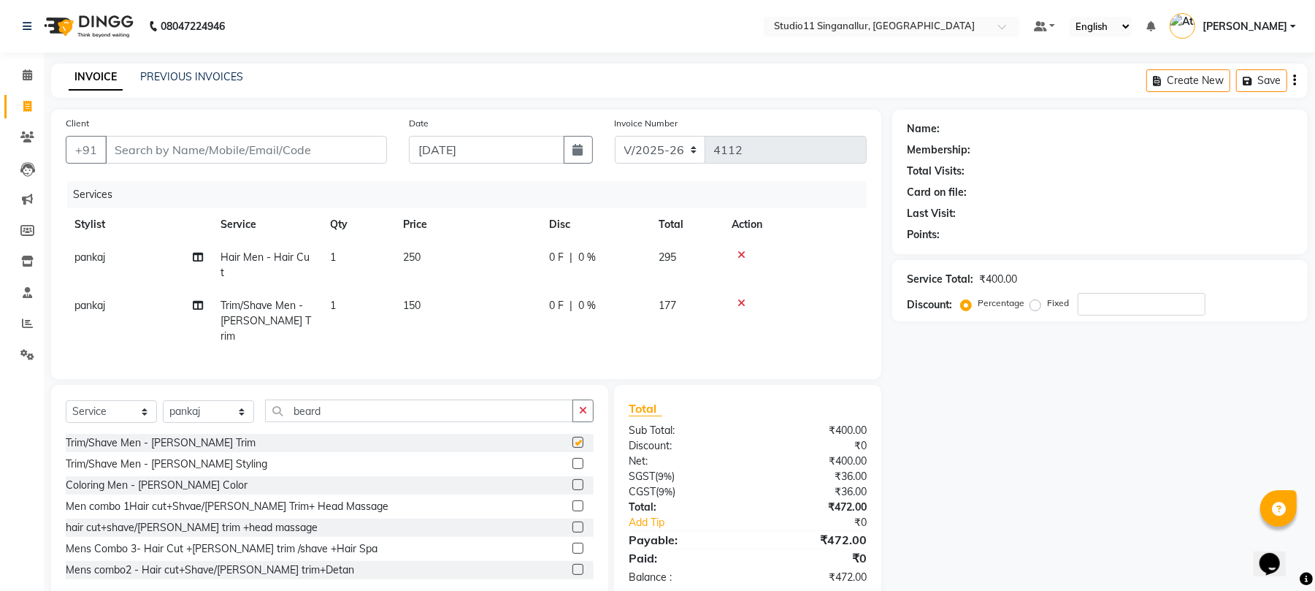
checkbox input "false"
click at [155, 146] on input "Client" at bounding box center [246, 150] width 282 height 28
type input "6"
type input "0"
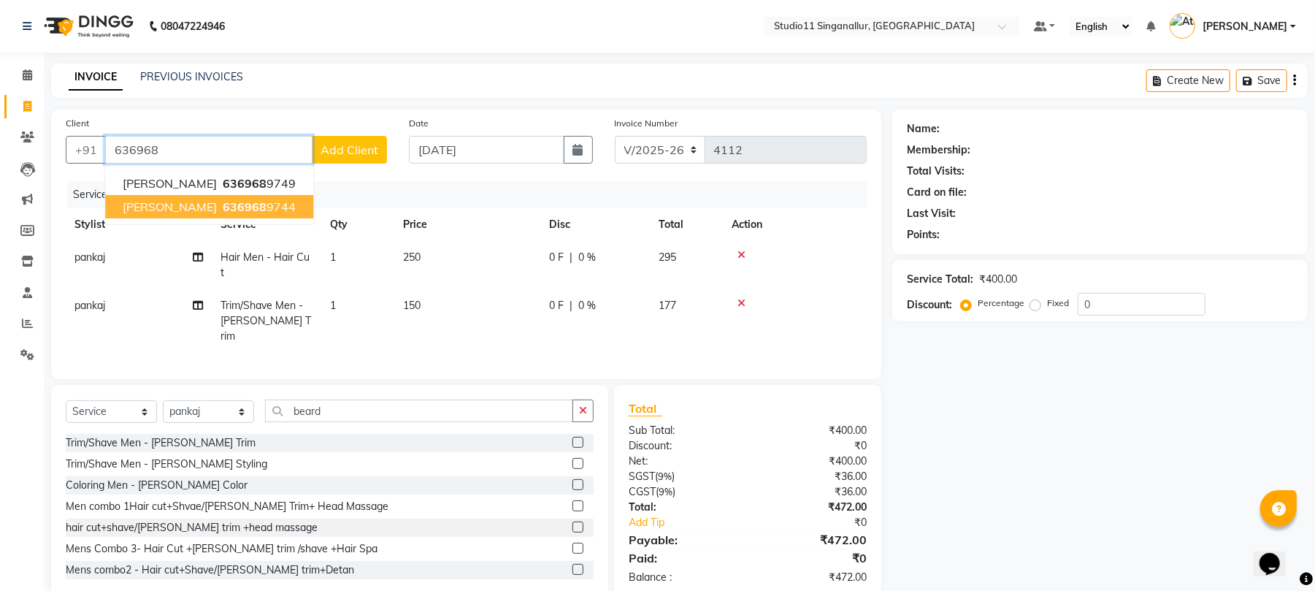
click at [161, 204] on span "[PERSON_NAME]" at bounding box center [170, 206] width 94 height 15
type input "6369689744"
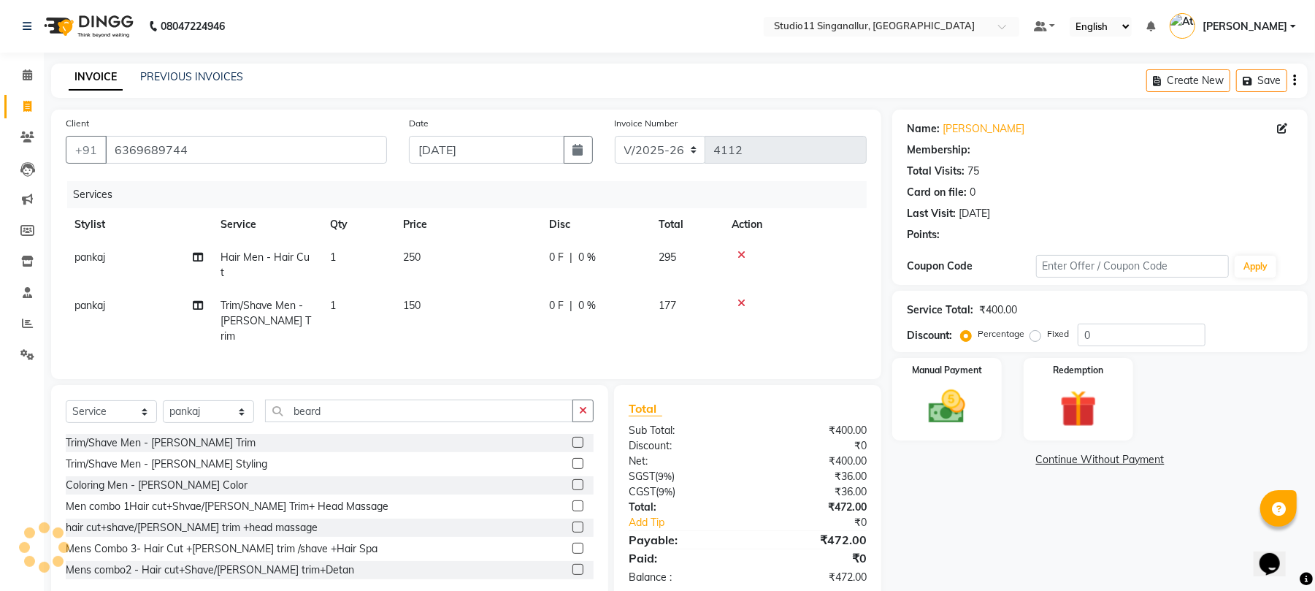
type input "15"
select select "1: Object"
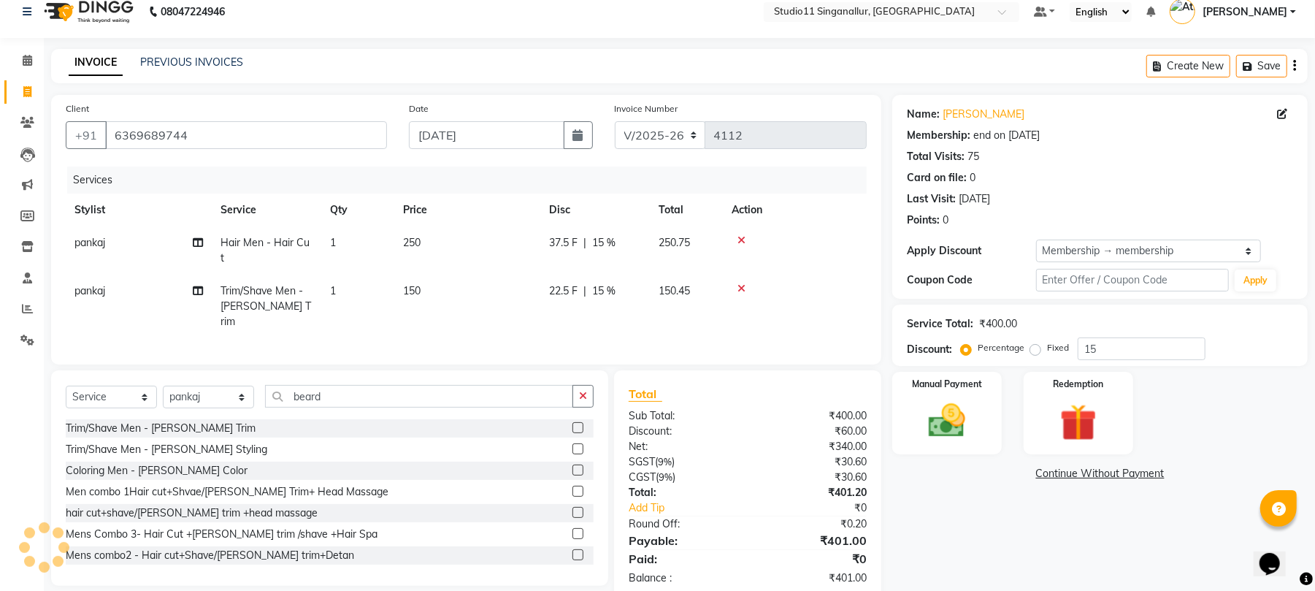
scroll to position [30, 0]
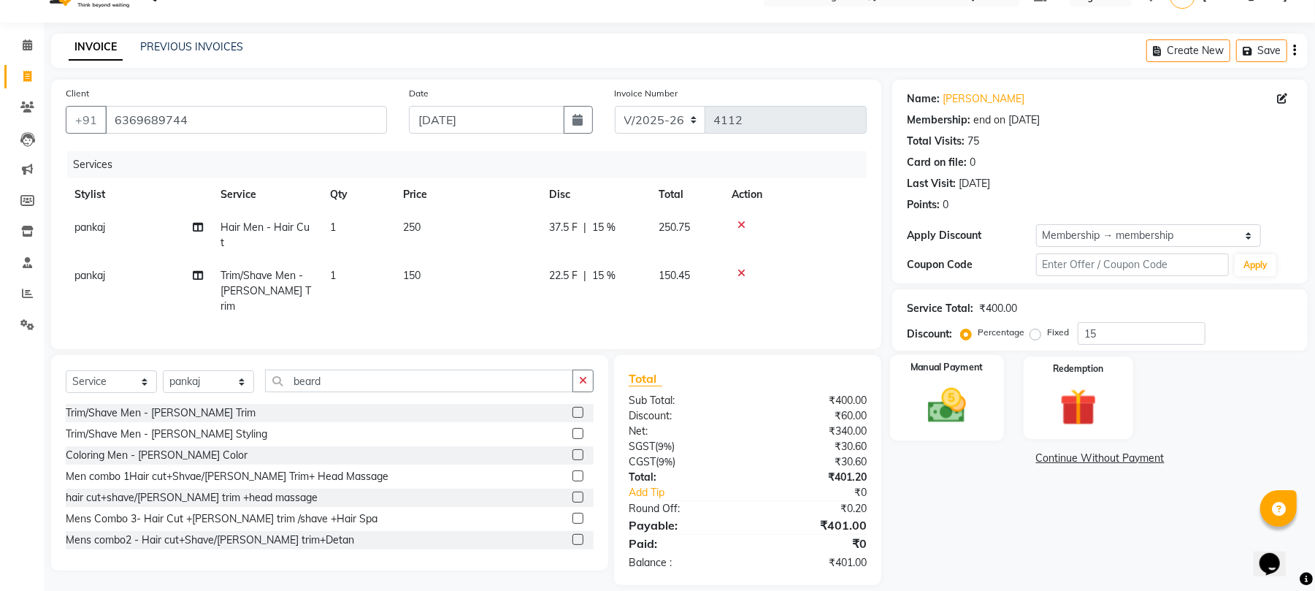
drag, startPoint x: 945, startPoint y: 410, endPoint x: 939, endPoint y: 406, distance: 7.5
click at [941, 408] on img at bounding box center [947, 405] width 63 height 45
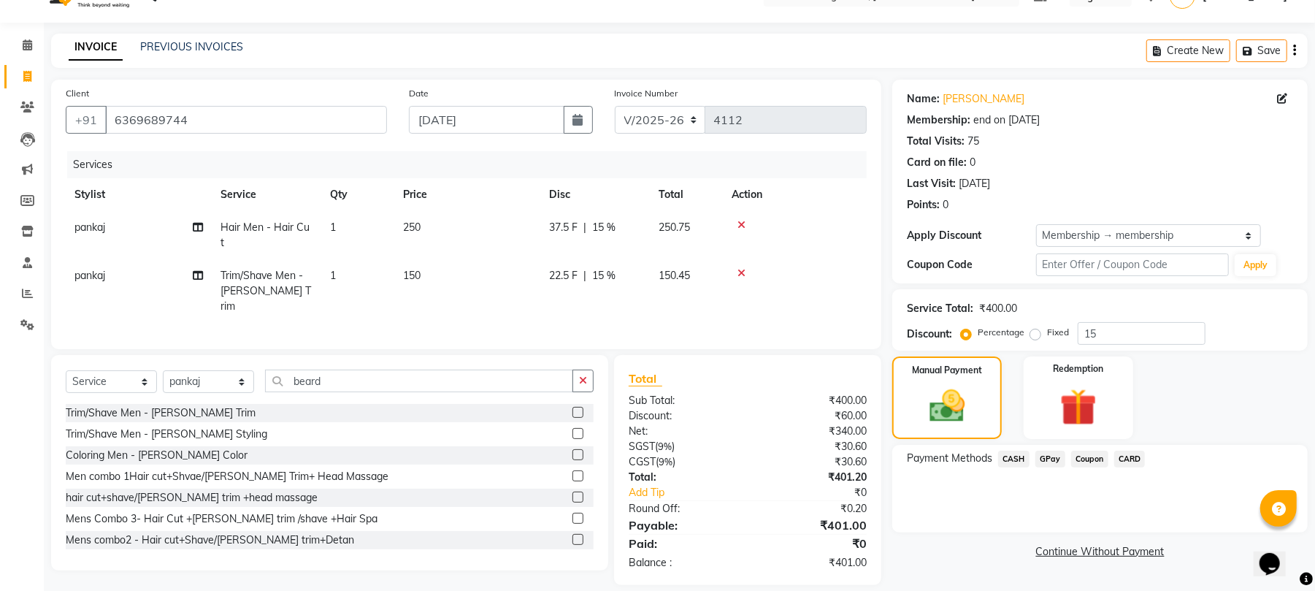
click at [1023, 460] on span "CASH" at bounding box center [1013, 459] width 31 height 17
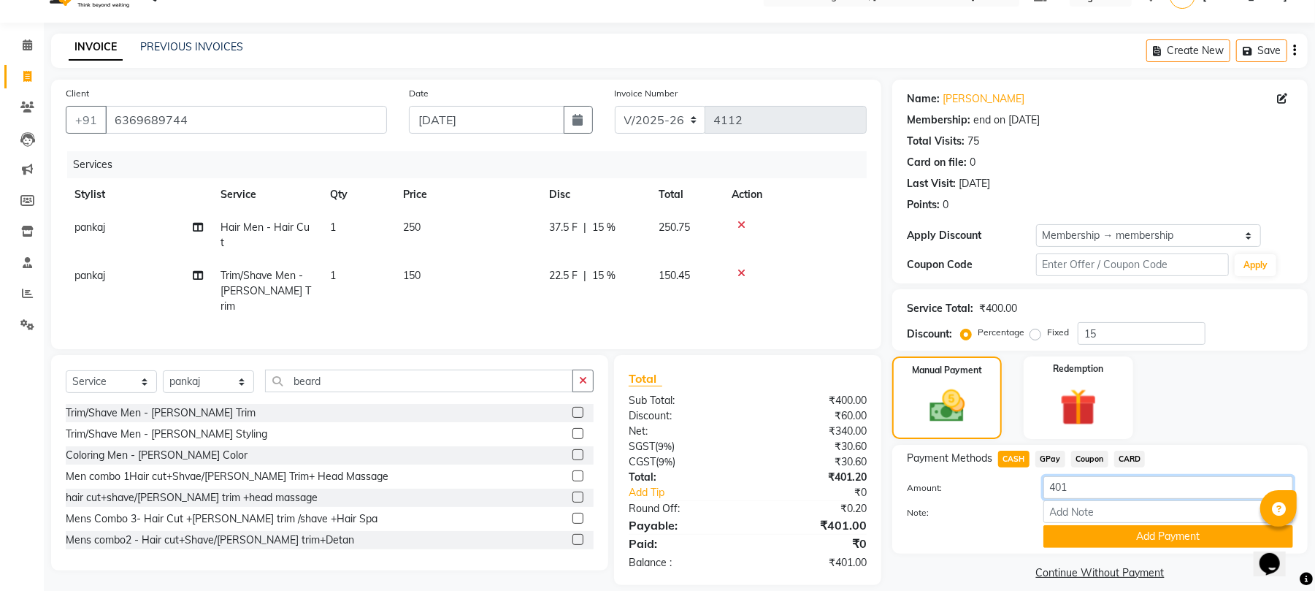
click at [1075, 489] on input "401" at bounding box center [1169, 487] width 250 height 23
type input "4"
type input "200"
click at [1116, 540] on button "Add Payment" at bounding box center [1169, 536] width 250 height 23
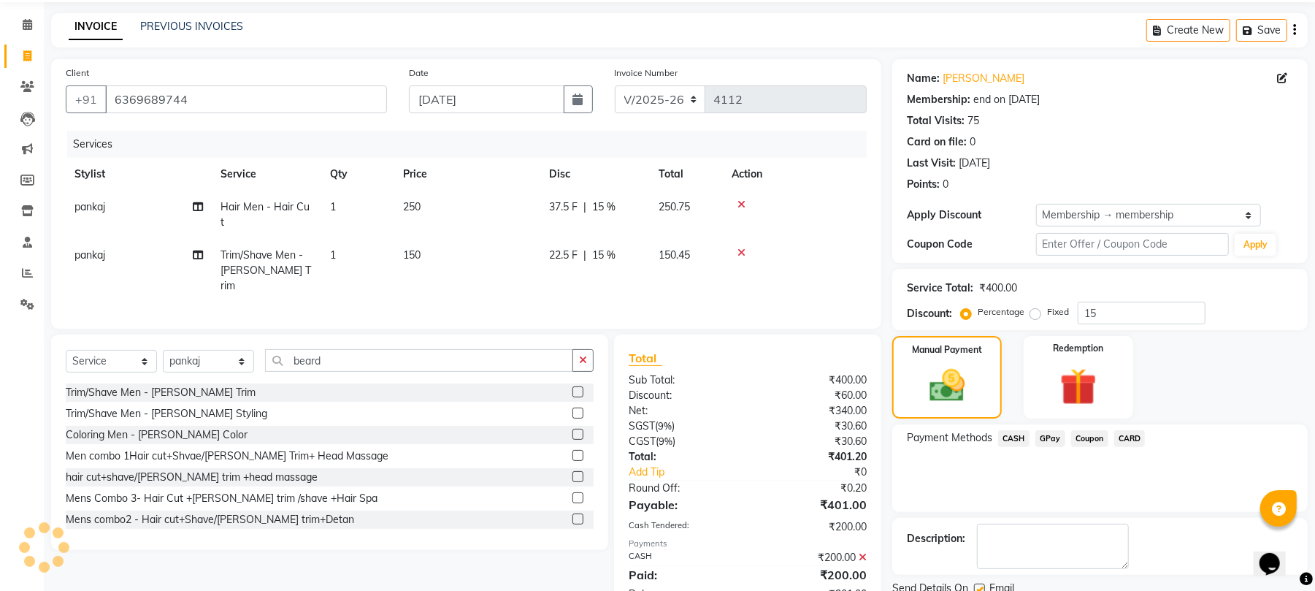
scroll to position [107, 0]
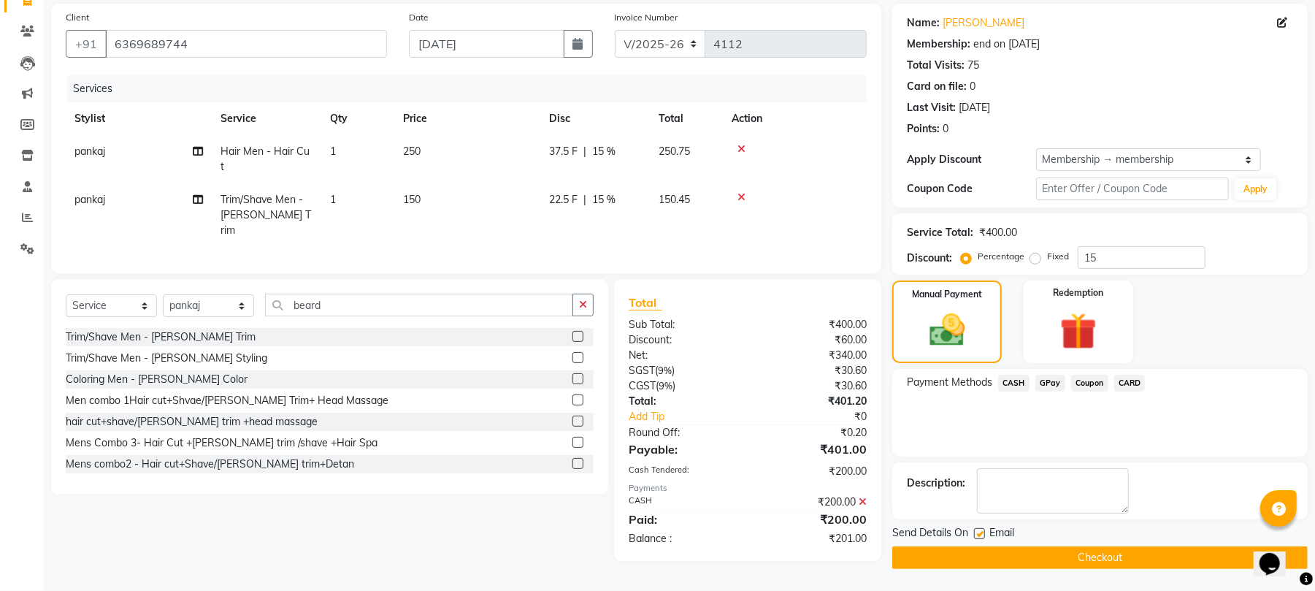
click at [976, 535] on label at bounding box center [979, 533] width 11 height 11
click at [976, 535] on input "checkbox" at bounding box center [978, 534] width 9 height 9
checkbox input "false"
click at [1060, 380] on span "GPay" at bounding box center [1051, 383] width 30 height 17
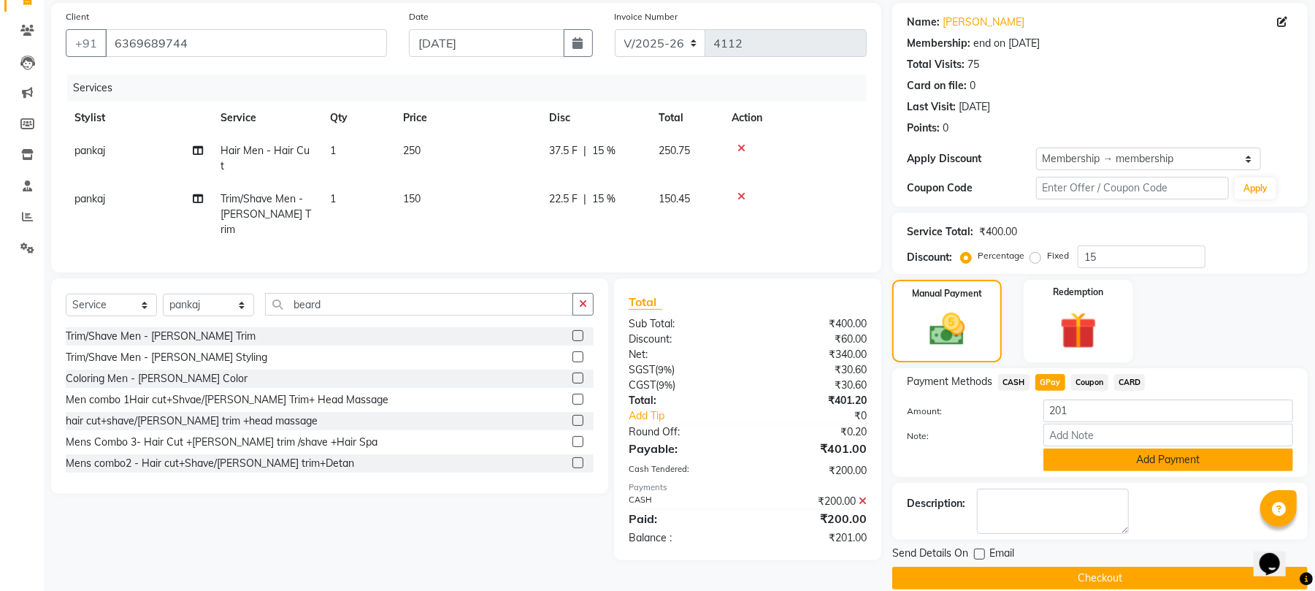
click at [1061, 463] on button "Add Payment" at bounding box center [1169, 459] width 250 height 23
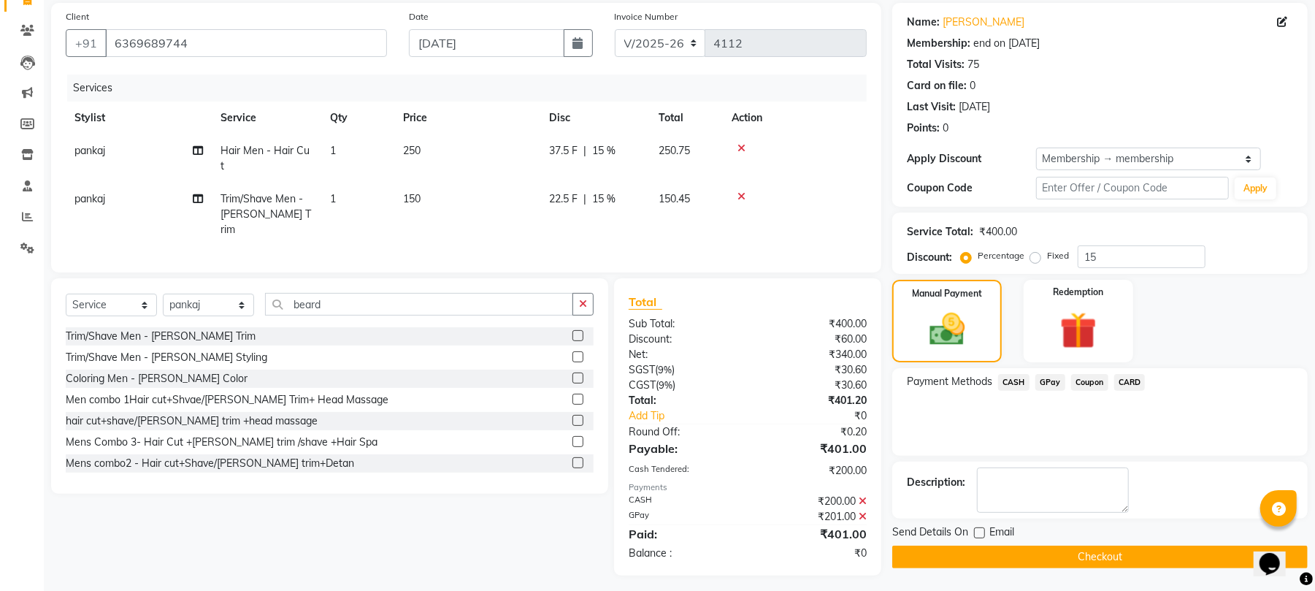
click at [1009, 553] on button "Checkout" at bounding box center [1100, 557] width 416 height 23
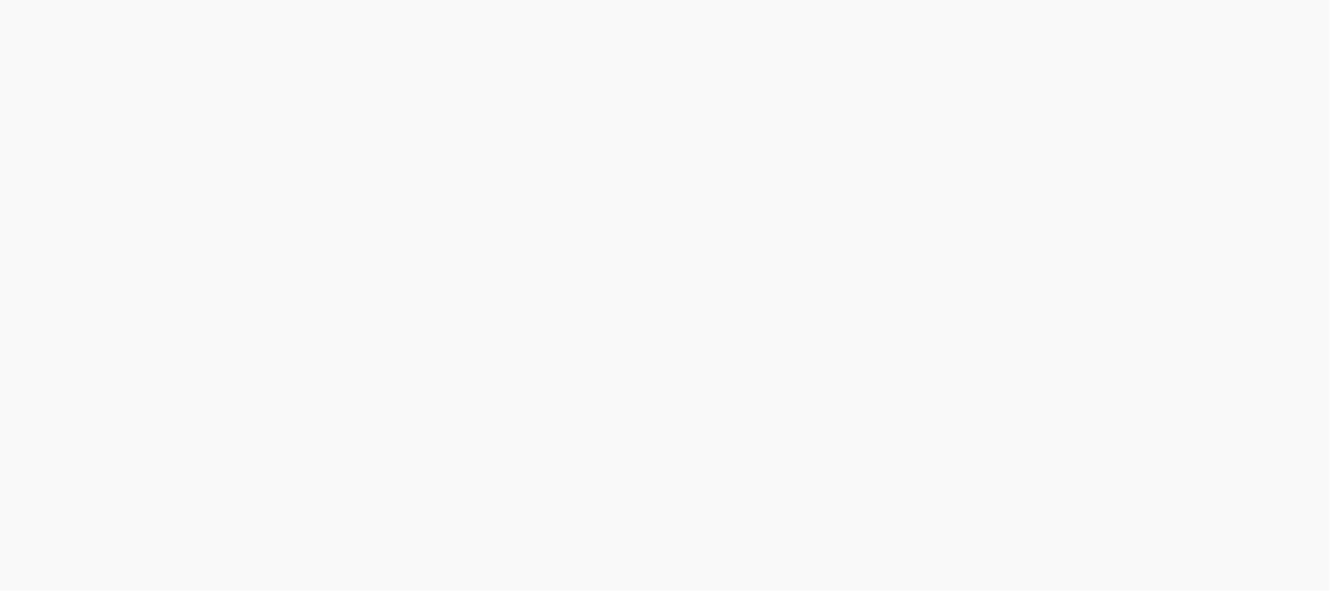
select select "6616"
select select "service"
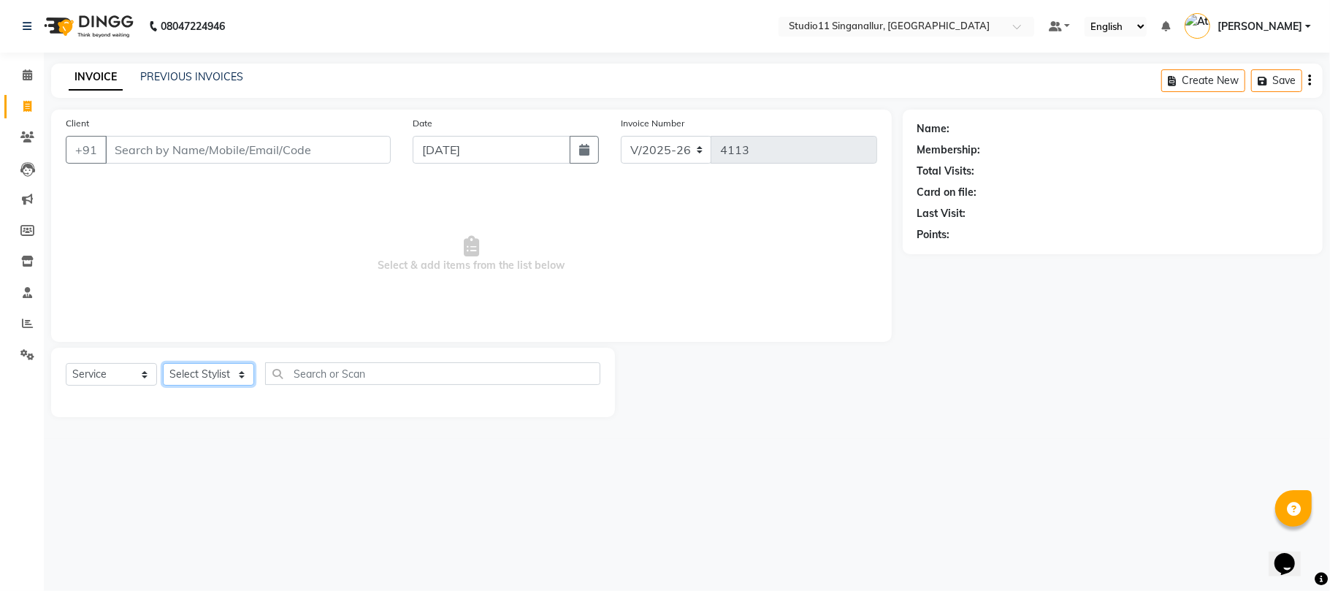
click at [244, 375] on select "Select Stylist akbar Athira daniel Divya Haritha kowsalya krithika narmatha pan…" at bounding box center [208, 374] width 91 height 23
select select "61956"
click at [163, 363] on select "Select Stylist akbar Athira daniel Divya Haritha kowsalya krithika narmatha pan…" at bounding box center [208, 374] width 91 height 23
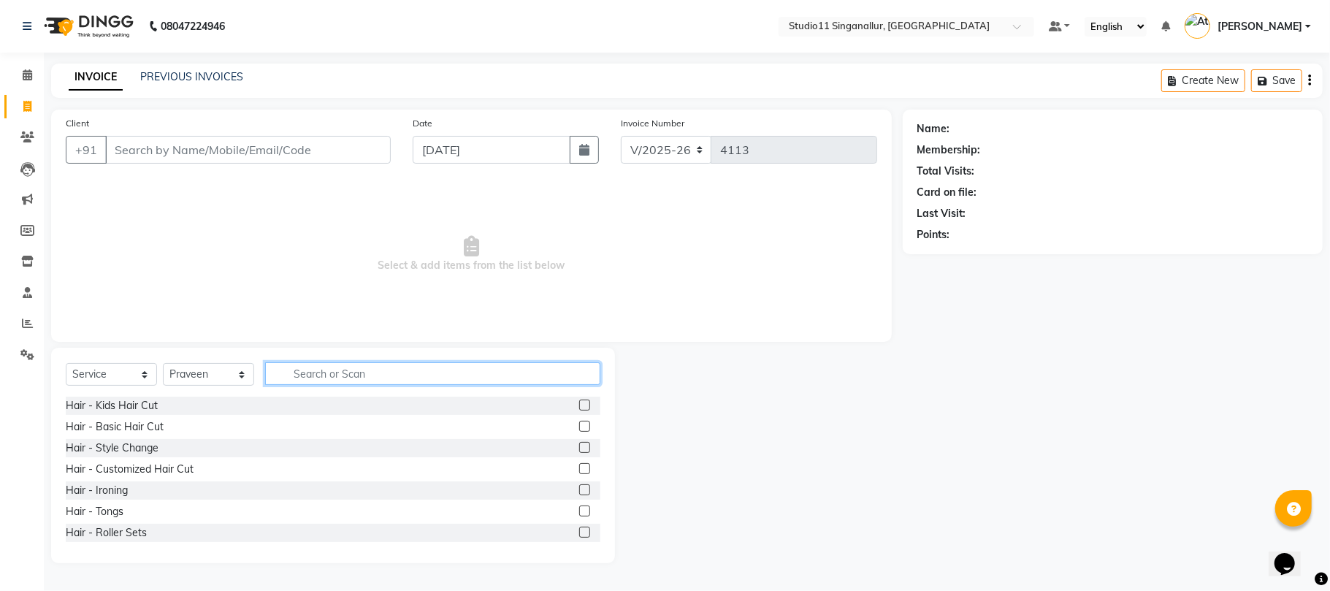
click at [294, 375] on input "text" at bounding box center [432, 373] width 335 height 23
type input "hair cut"
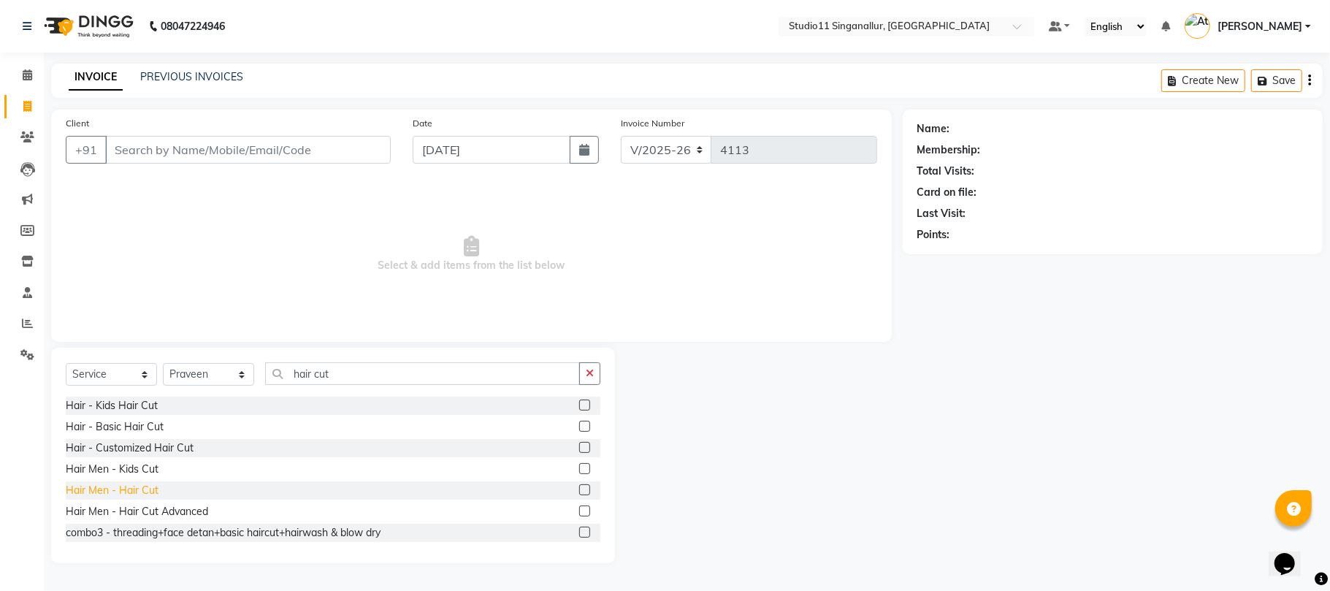
click at [136, 491] on div "Hair Men - Hair Cut" at bounding box center [112, 490] width 93 height 15
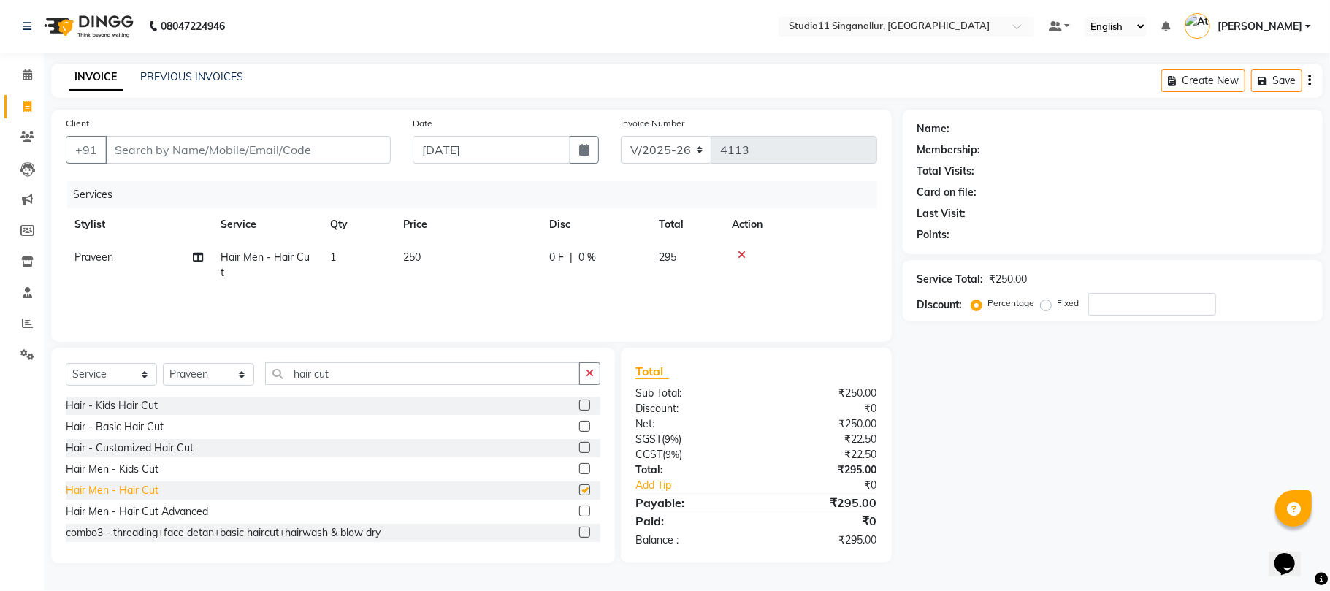
checkbox input "false"
click at [131, 150] on input "Client" at bounding box center [248, 150] width 286 height 28
type input "8"
type input "0"
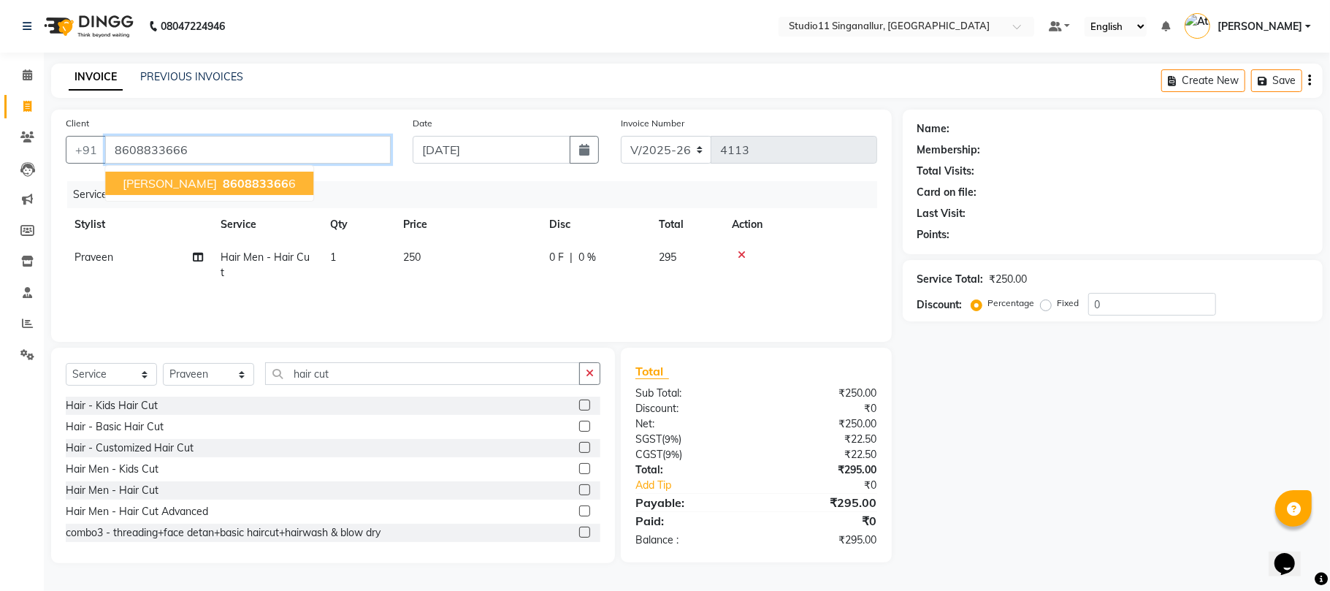
type input "8608833666"
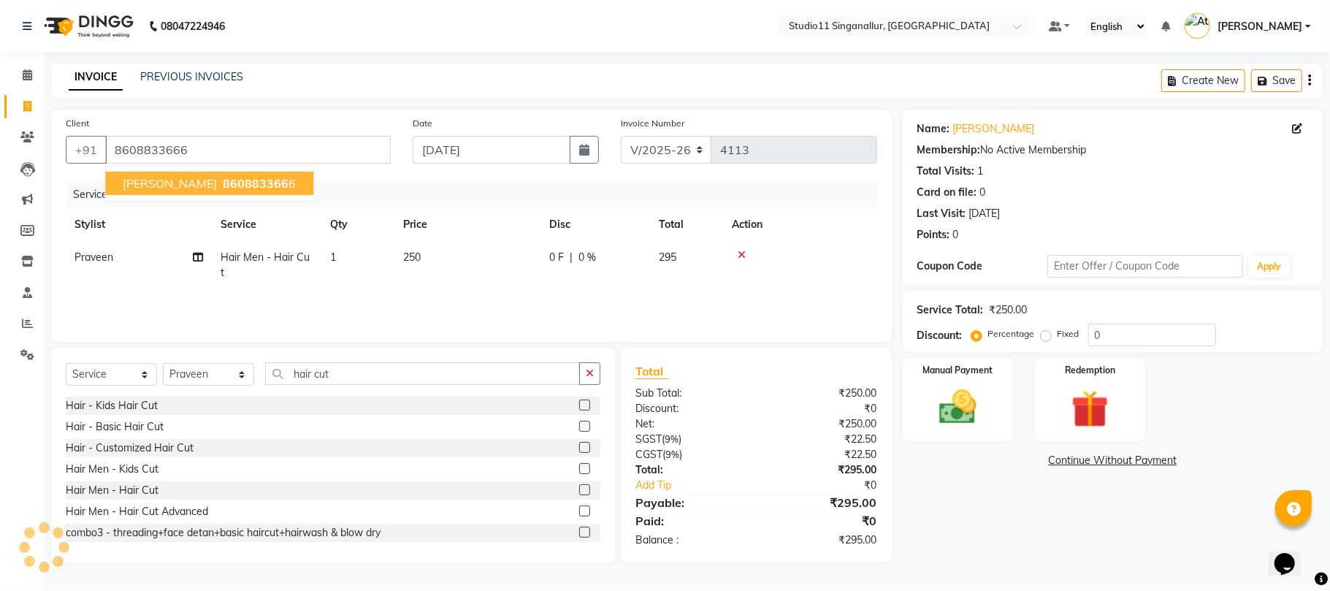
click at [139, 182] on span "hari deva" at bounding box center [170, 183] width 94 height 15
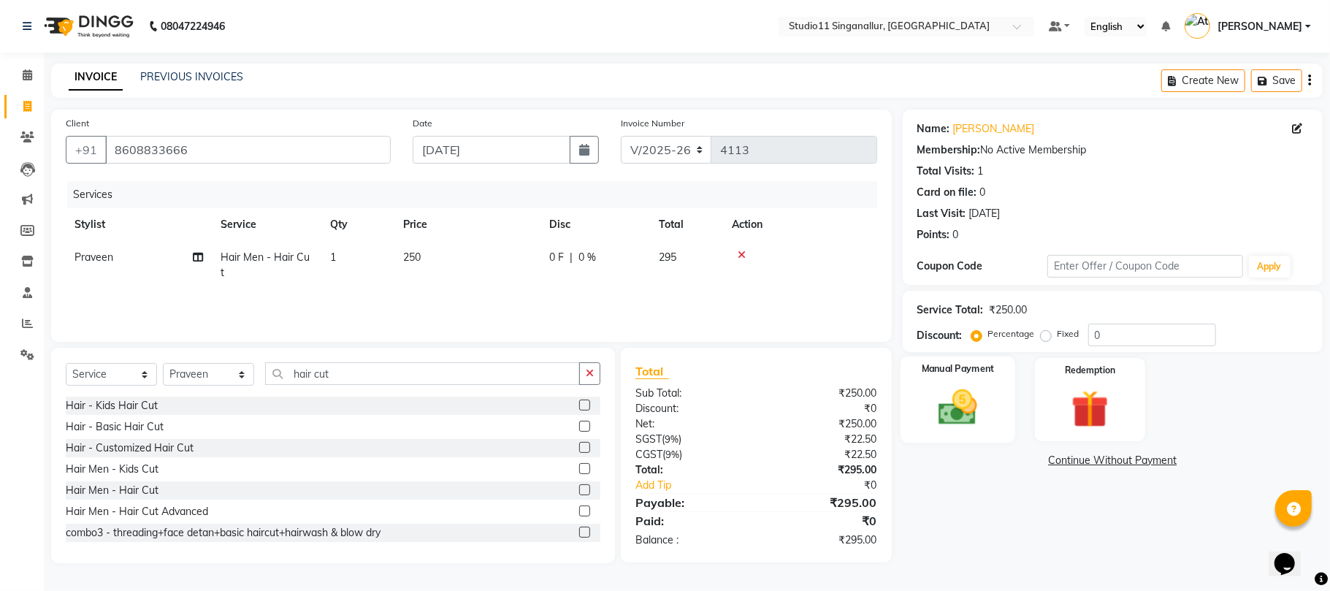
click at [966, 422] on img at bounding box center [958, 407] width 64 height 45
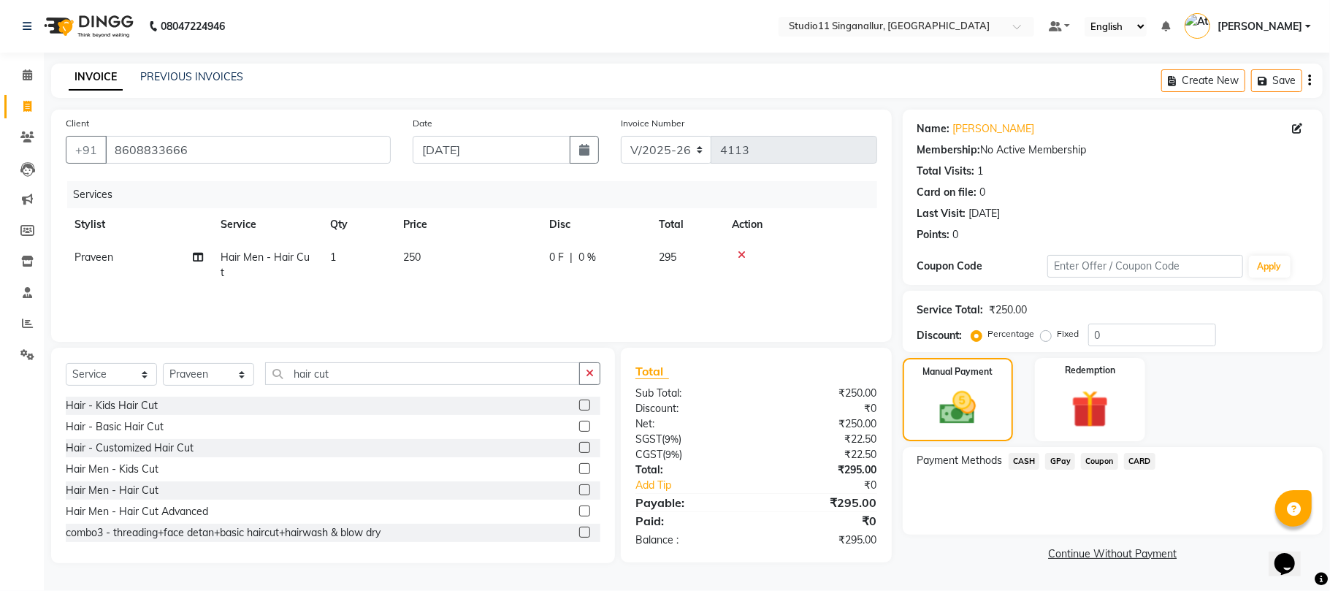
click at [1053, 459] on span "GPay" at bounding box center [1060, 461] width 30 height 17
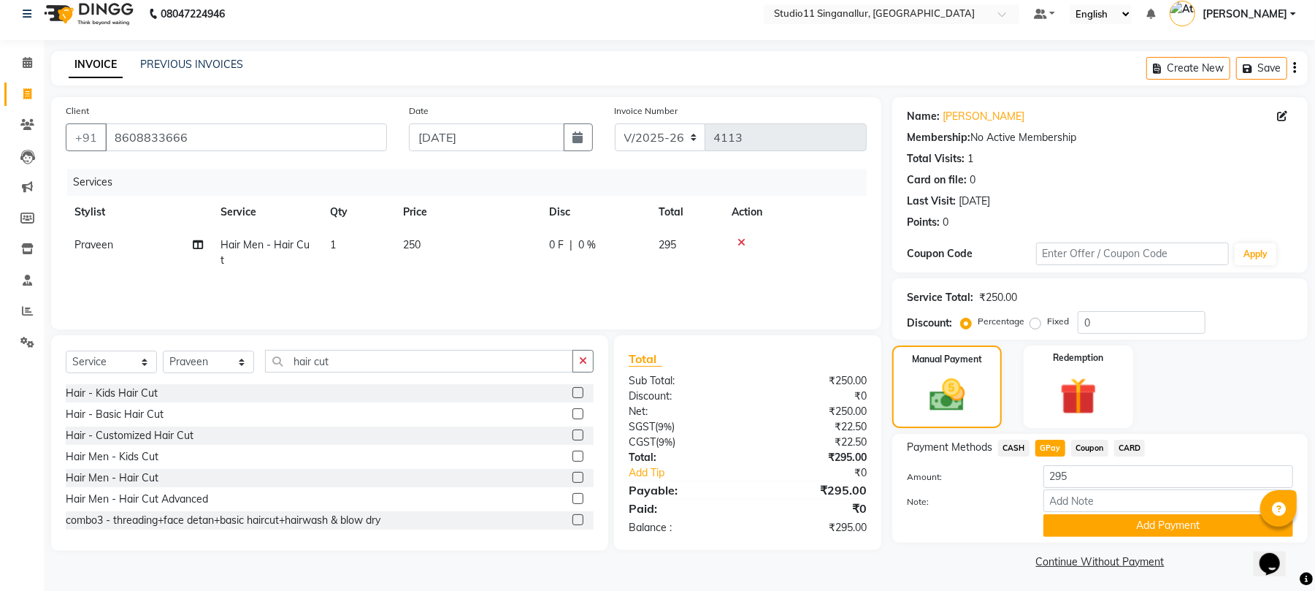
scroll to position [16, 0]
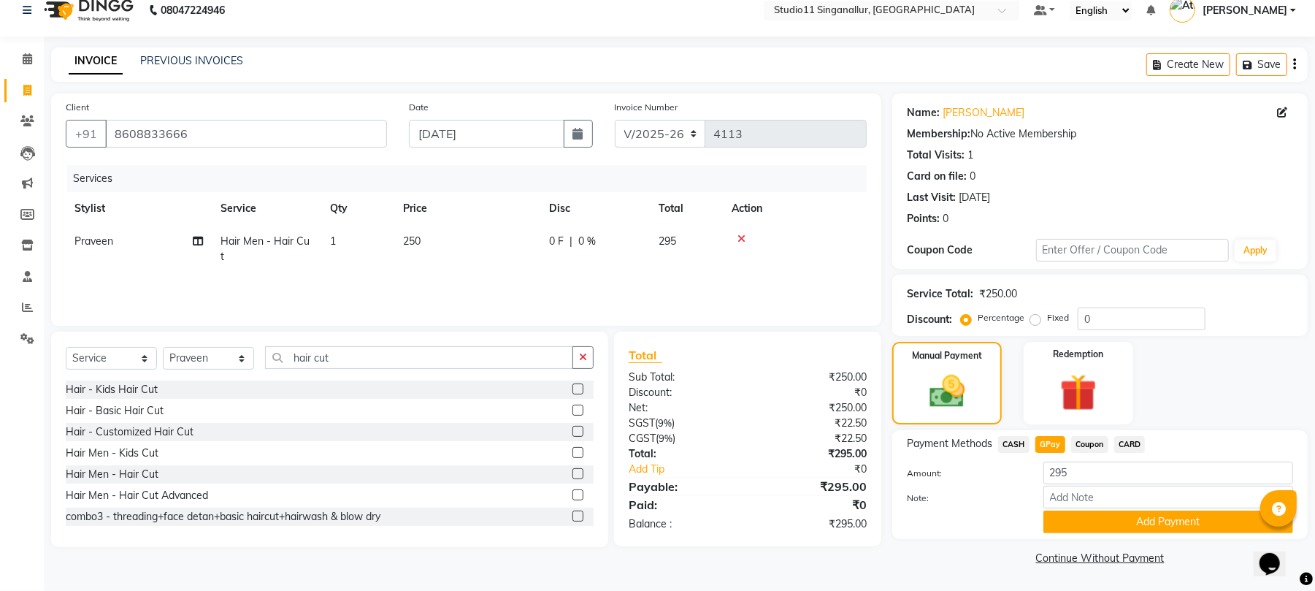
click at [1128, 450] on span "CARD" at bounding box center [1130, 444] width 31 height 17
click at [1163, 521] on button "Add Payment" at bounding box center [1169, 522] width 250 height 23
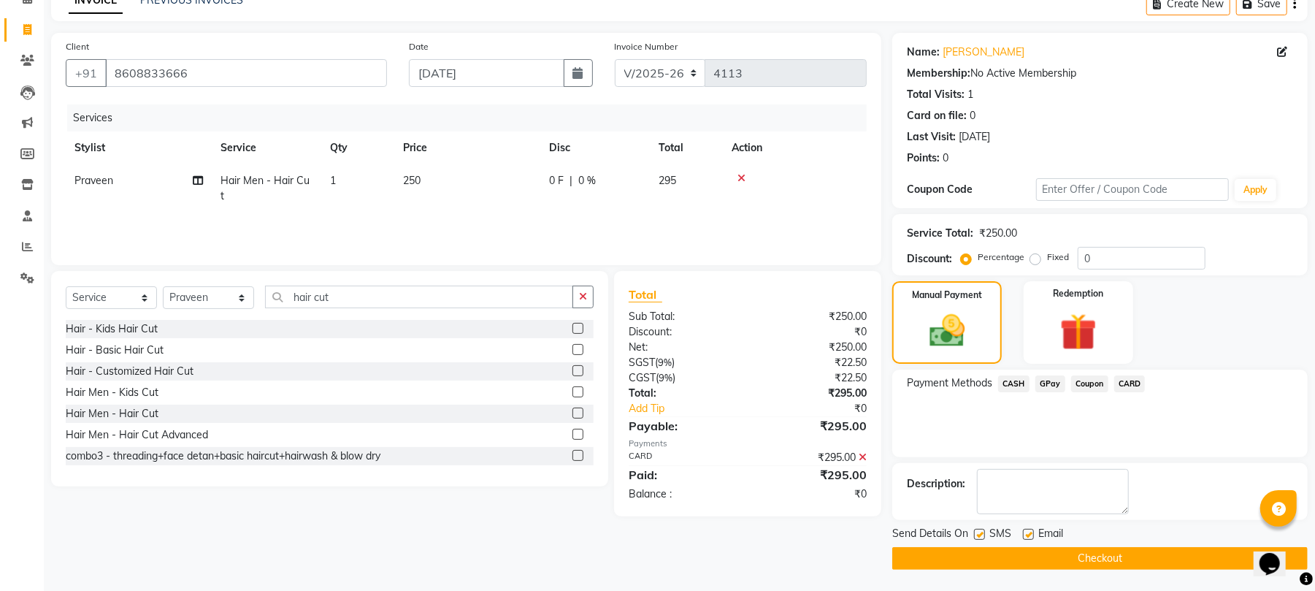
scroll to position [79, 0]
click at [977, 535] on label at bounding box center [979, 533] width 11 height 11
click at [977, 535] on input "checkbox" at bounding box center [978, 534] width 9 height 9
checkbox input "false"
click at [1029, 530] on label at bounding box center [1028, 533] width 11 height 11
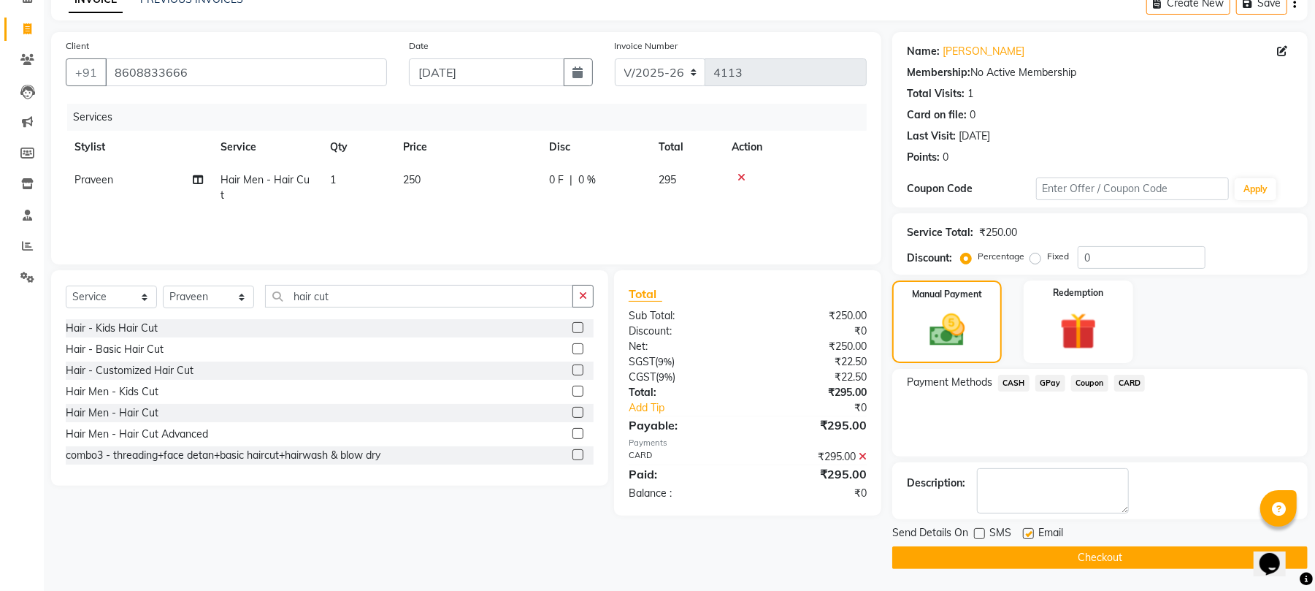
click at [1029, 530] on input "checkbox" at bounding box center [1027, 534] width 9 height 9
checkbox input "false"
click at [1085, 567] on button "Checkout" at bounding box center [1100, 557] width 416 height 23
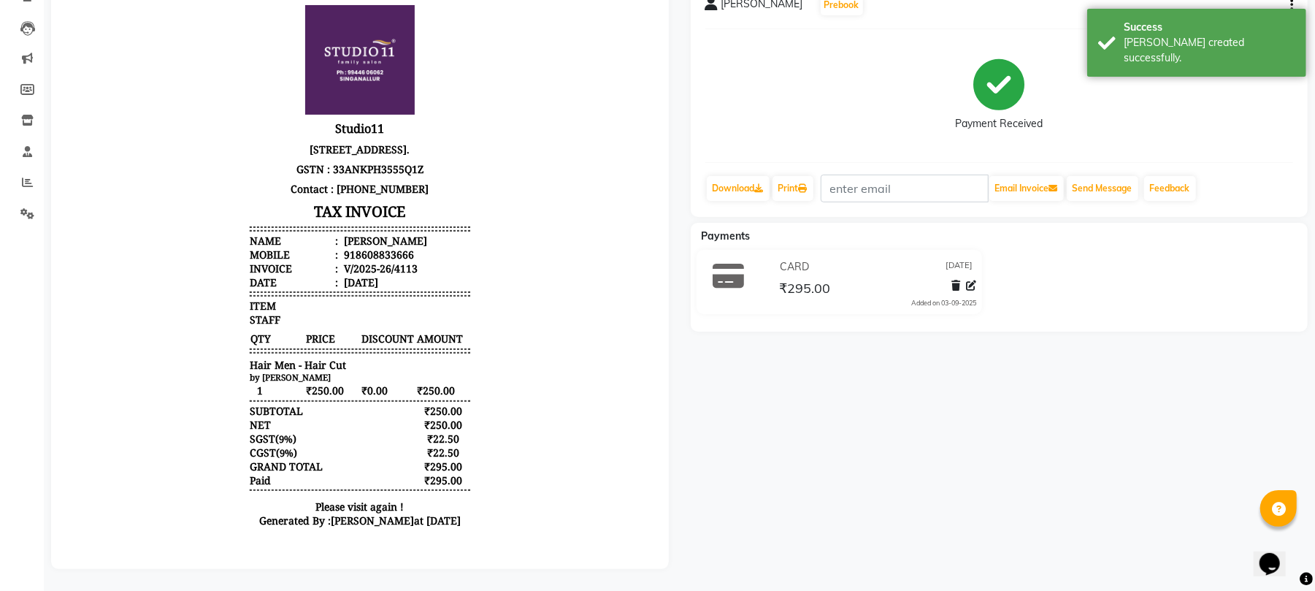
scroll to position [156, 0]
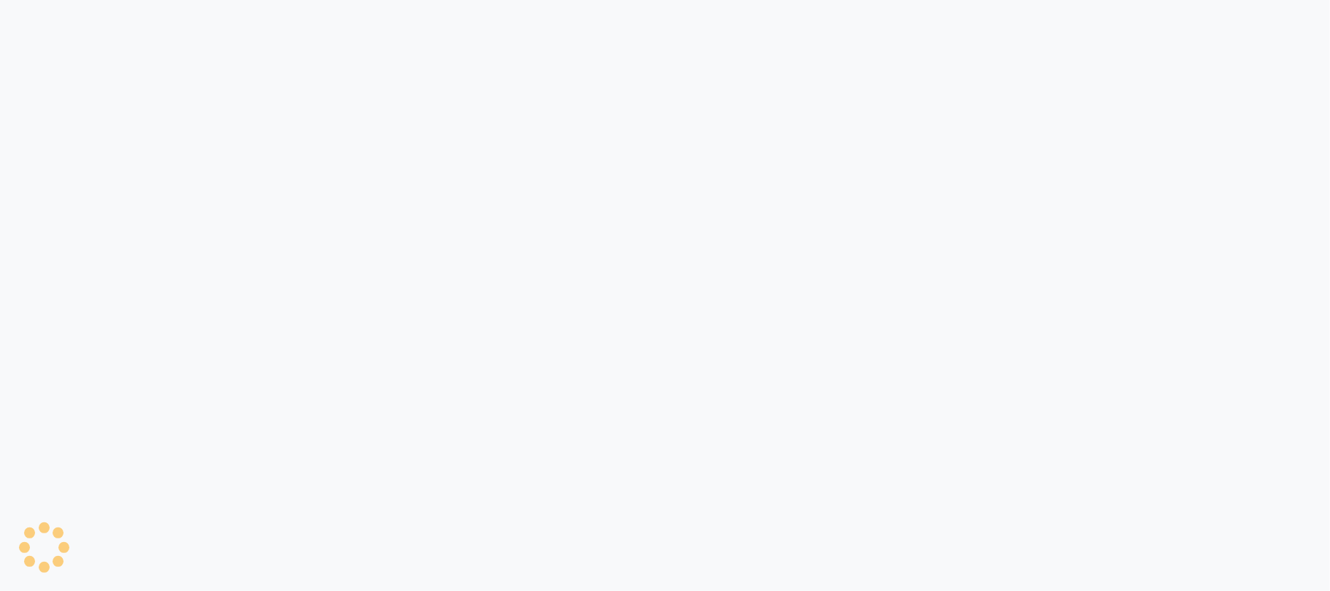
select select "6616"
select select "service"
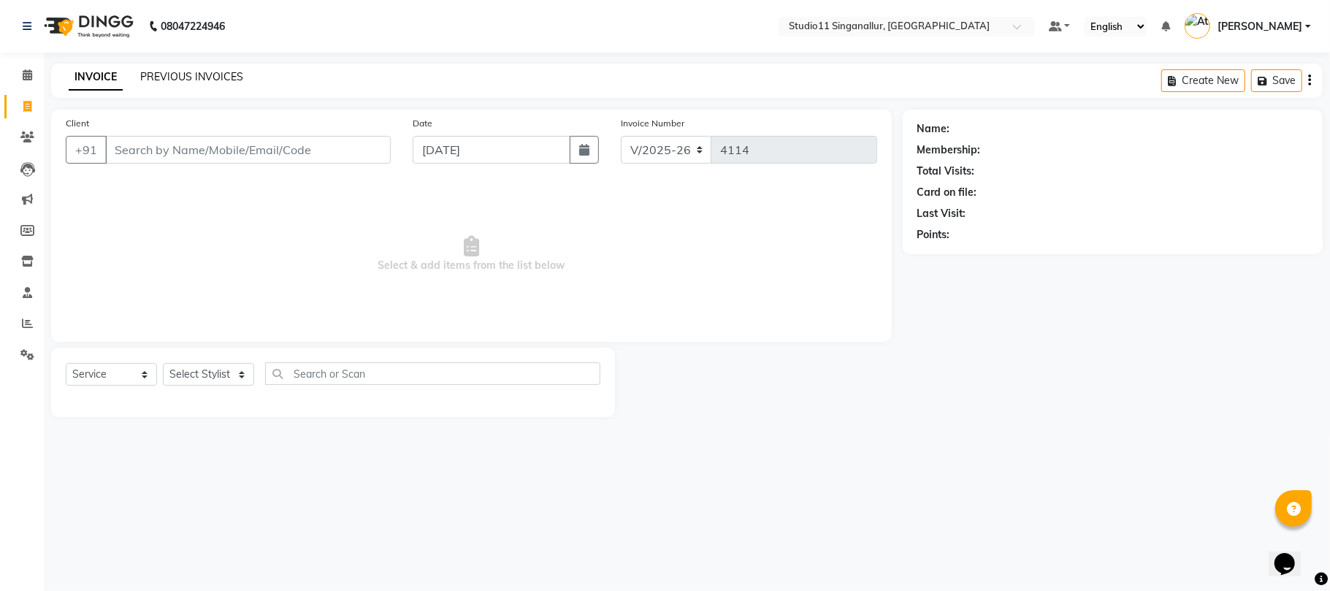
click at [167, 74] on link "PREVIOUS INVOICES" at bounding box center [191, 76] width 103 height 13
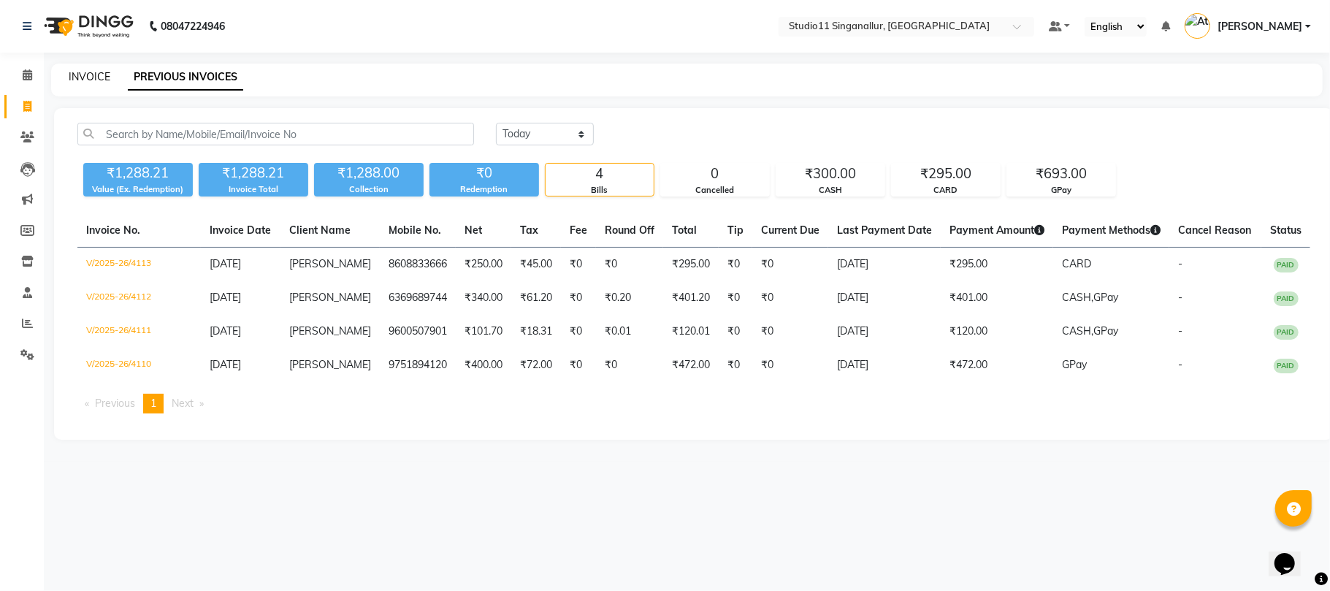
click at [91, 73] on link "INVOICE" at bounding box center [90, 76] width 42 height 13
select select "6616"
select select "service"
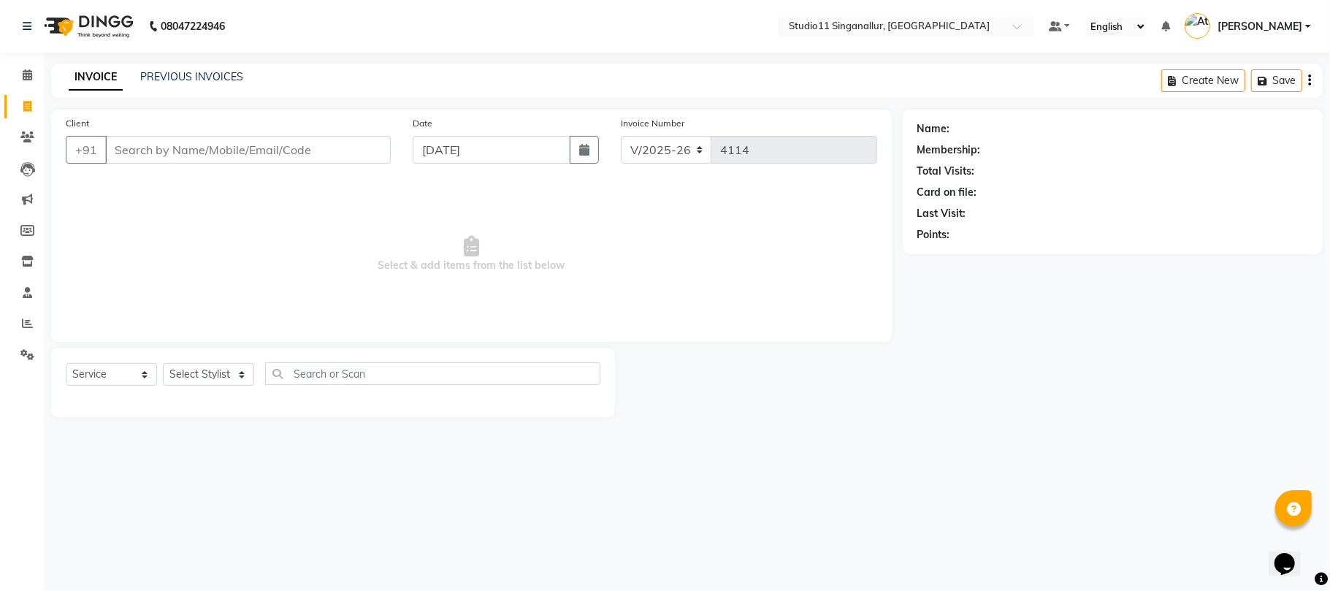
click at [177, 67] on div "INVOICE PREVIOUS INVOICES Create New Save" at bounding box center [687, 81] width 1272 height 34
click at [191, 85] on div "INVOICE PREVIOUS INVOICES" at bounding box center [156, 77] width 210 height 17
click at [186, 76] on link "PREVIOUS INVOICES" at bounding box center [191, 76] width 103 height 13
